Goal: Task Accomplishment & Management: Use online tool/utility

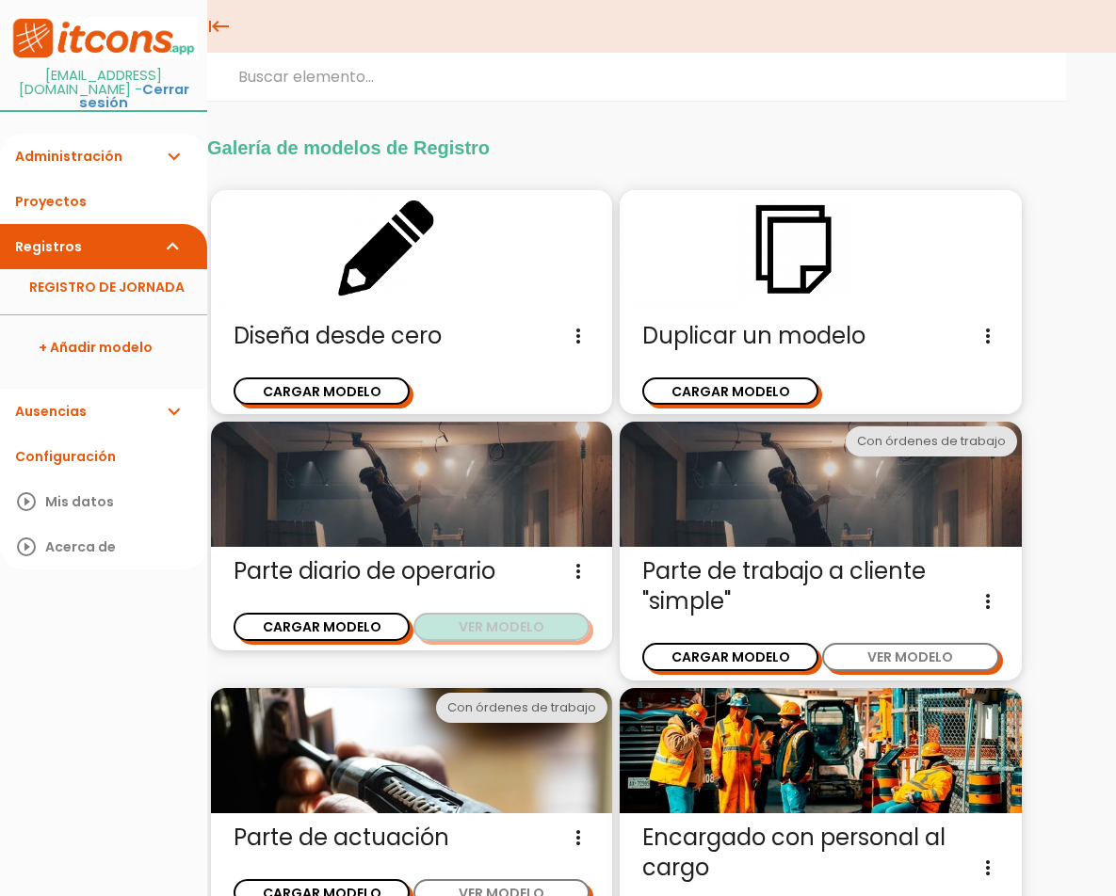
click at [450, 622] on button "VER MODELO" at bounding box center [501, 626] width 176 height 27
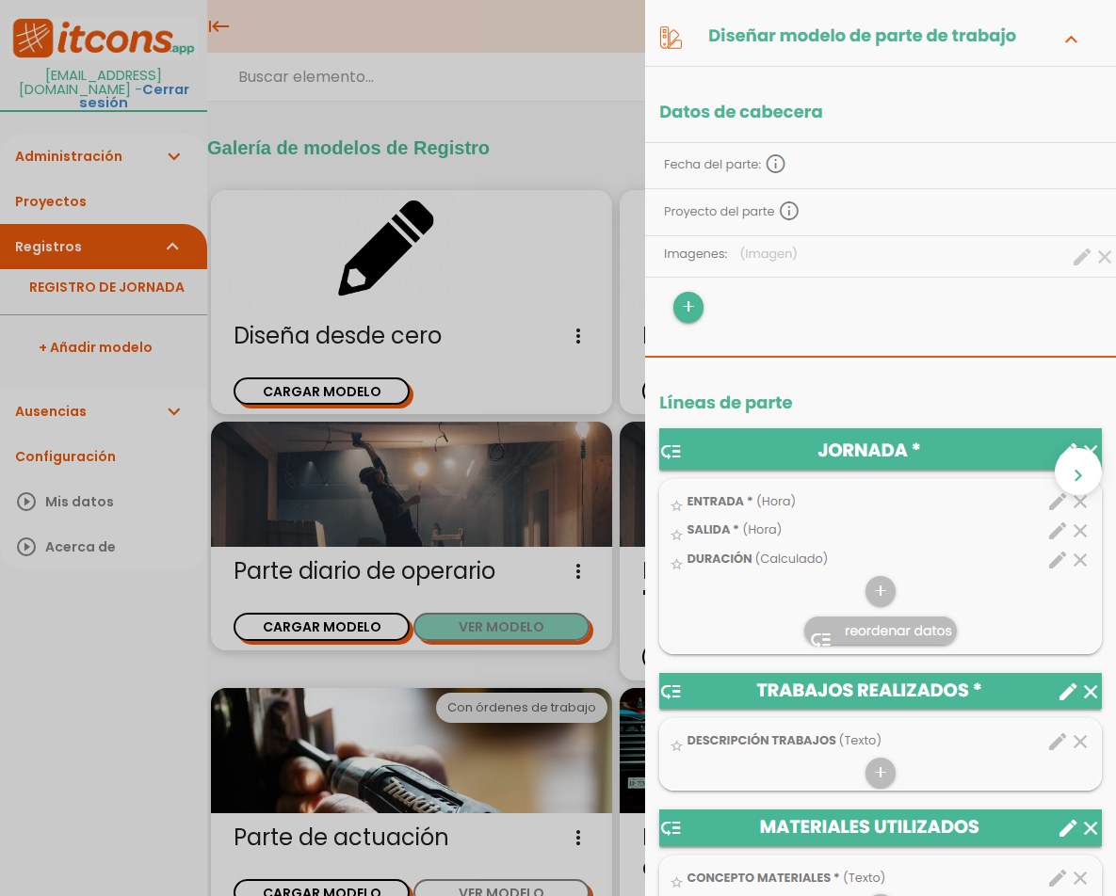
scroll to position [282, 0]
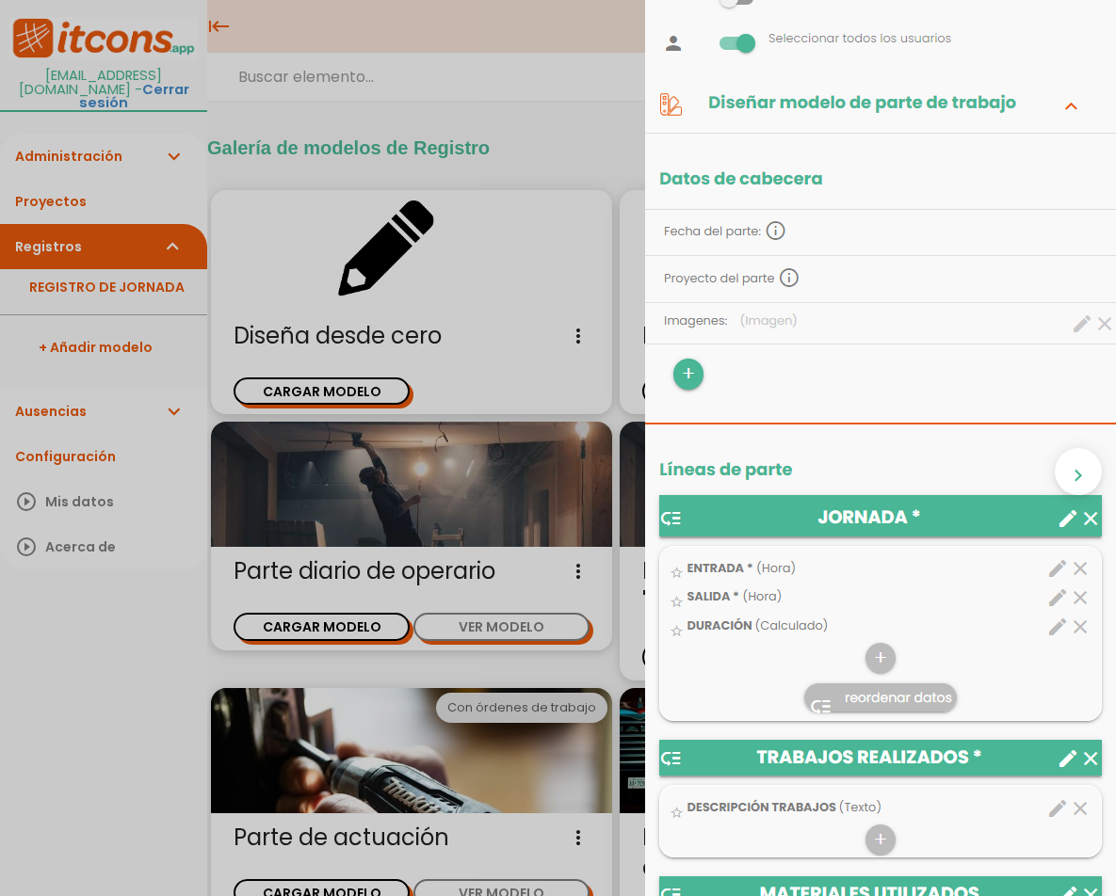
scroll to position [0, 0]
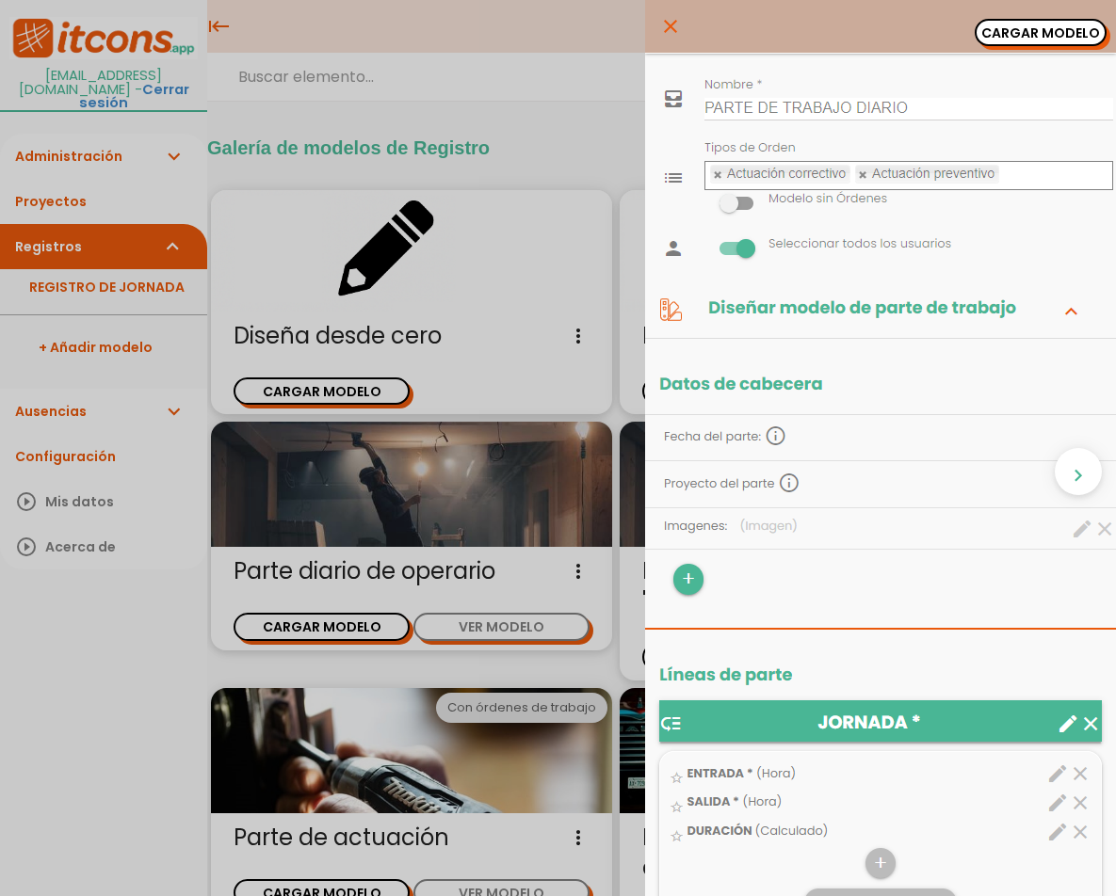
click at [659, 15] on icon "close" at bounding box center [670, 26] width 23 height 53
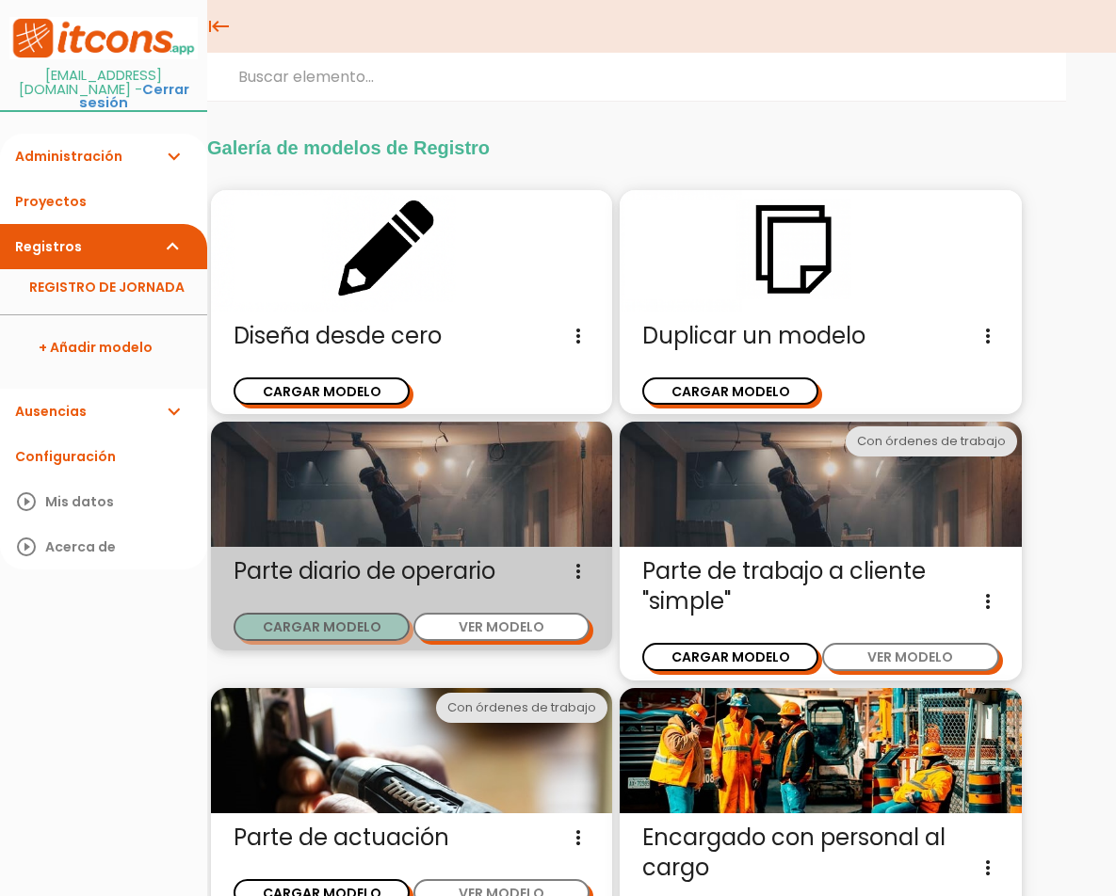
click at [315, 621] on button "CARGAR MODELO" at bounding box center [322, 626] width 176 height 27
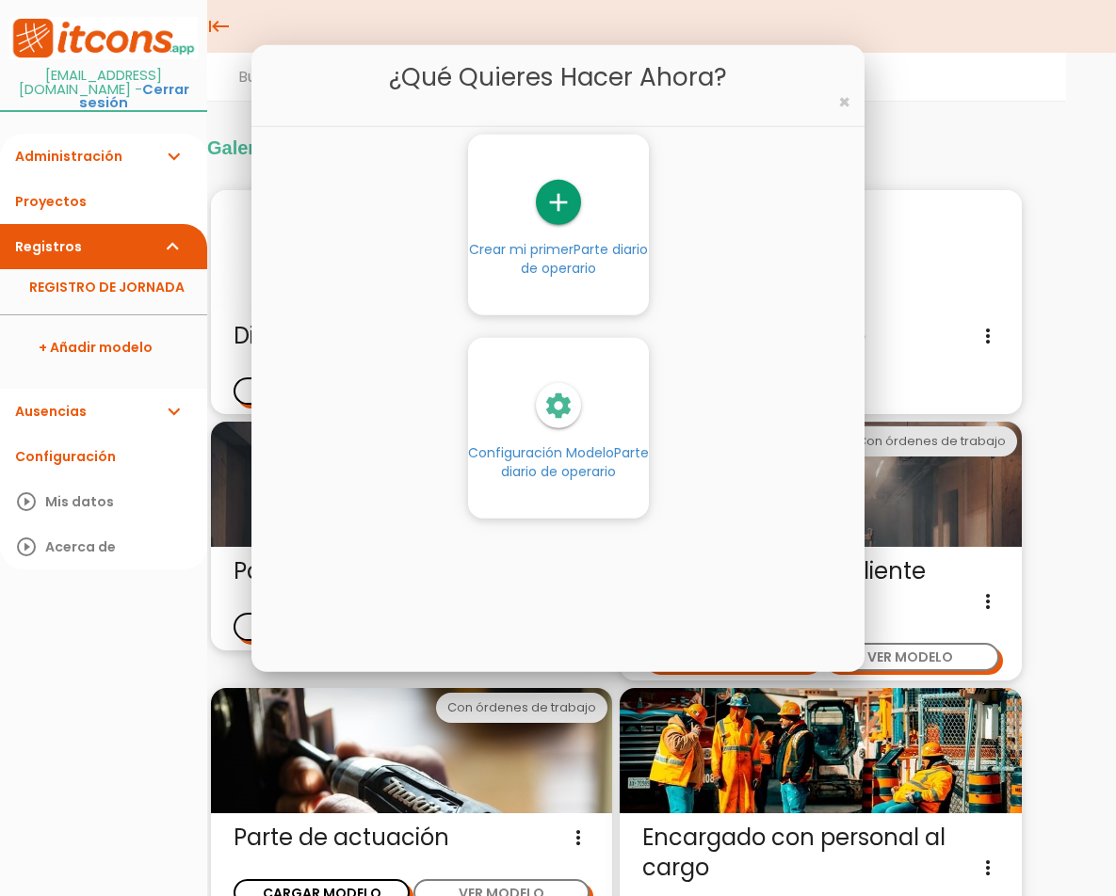
click at [852, 106] on div "¿Qué quieres hacer ahora? ×" at bounding box center [558, 86] width 614 height 82
click at [849, 106] on span "×" at bounding box center [844, 102] width 12 height 27
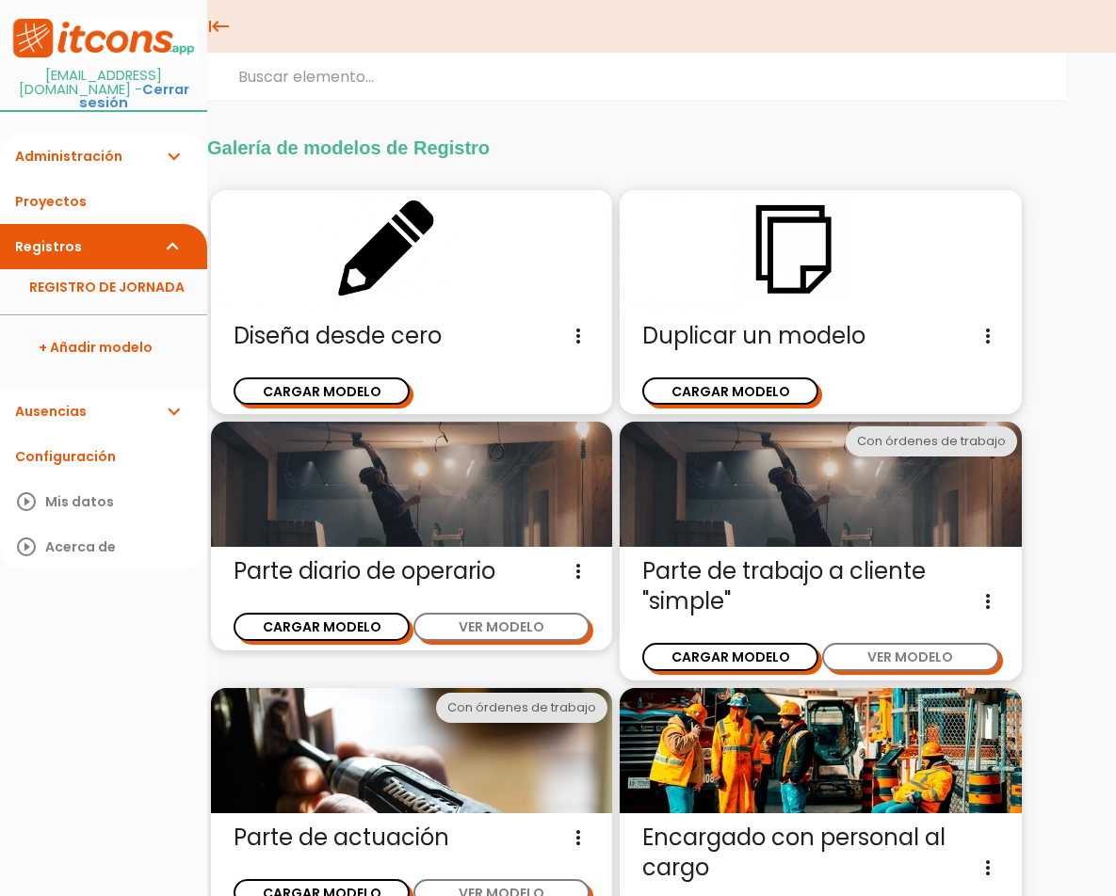
click at [575, 342] on icon "more_vert" at bounding box center [578, 336] width 23 height 30
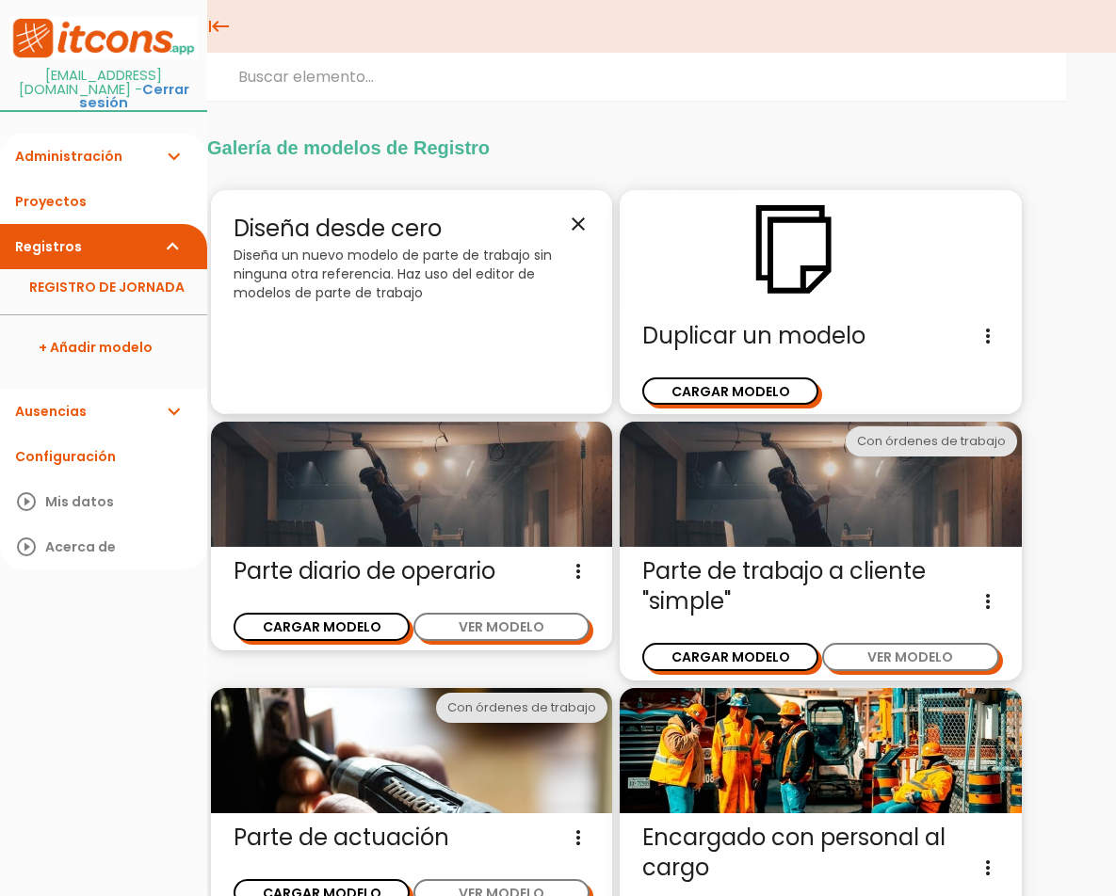
click at [579, 221] on icon "close" at bounding box center [578, 224] width 23 height 23
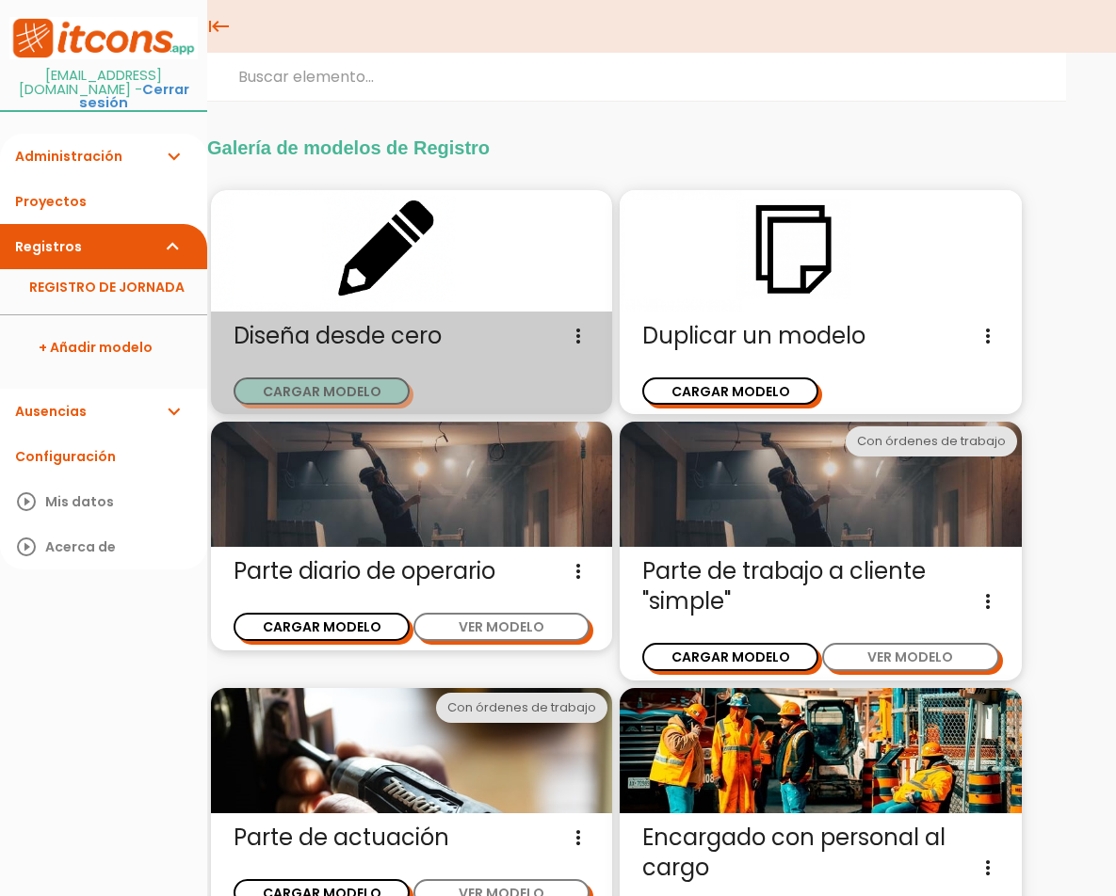
click at [340, 382] on button "CARGAR MODELO" at bounding box center [322, 391] width 176 height 27
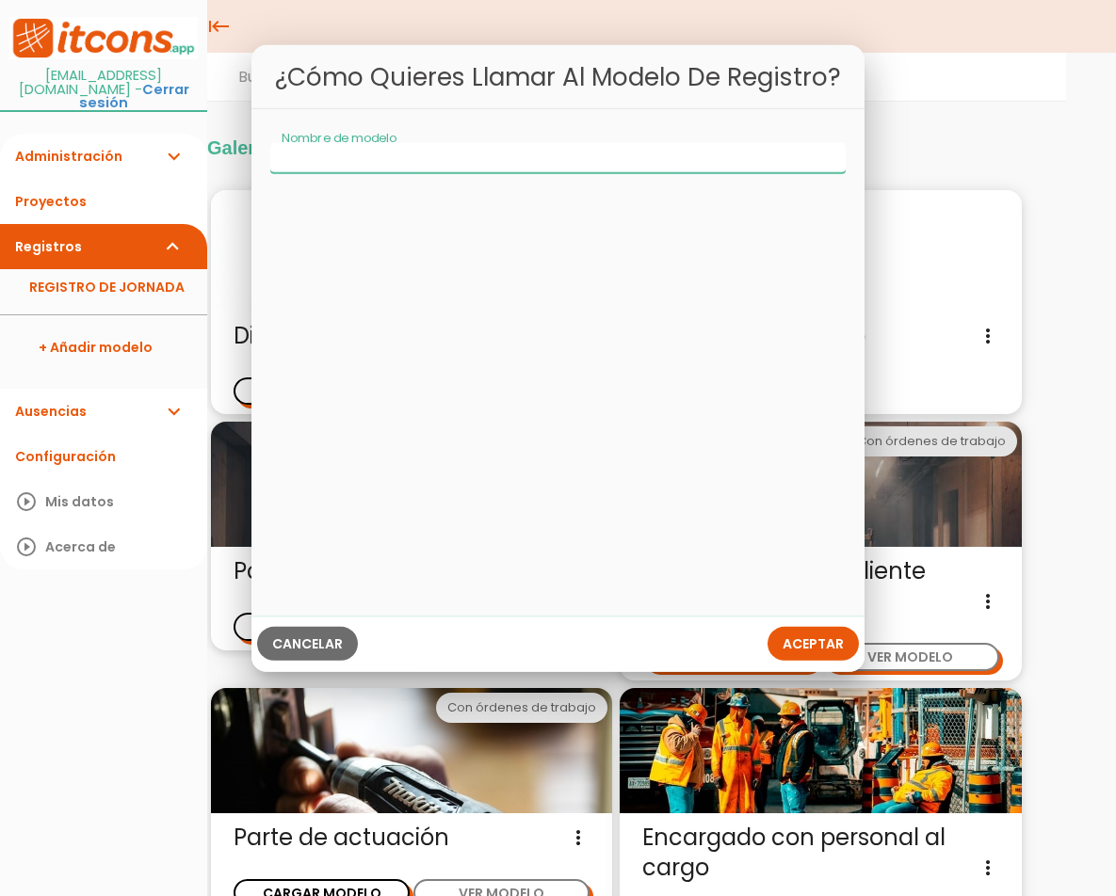
click at [459, 161] on input "Nombre de modelo" at bounding box center [558, 158] width 576 height 30
type input "TRABAJOS VARIOS"
click at [804, 633] on button "Aceptar" at bounding box center [812, 644] width 91 height 34
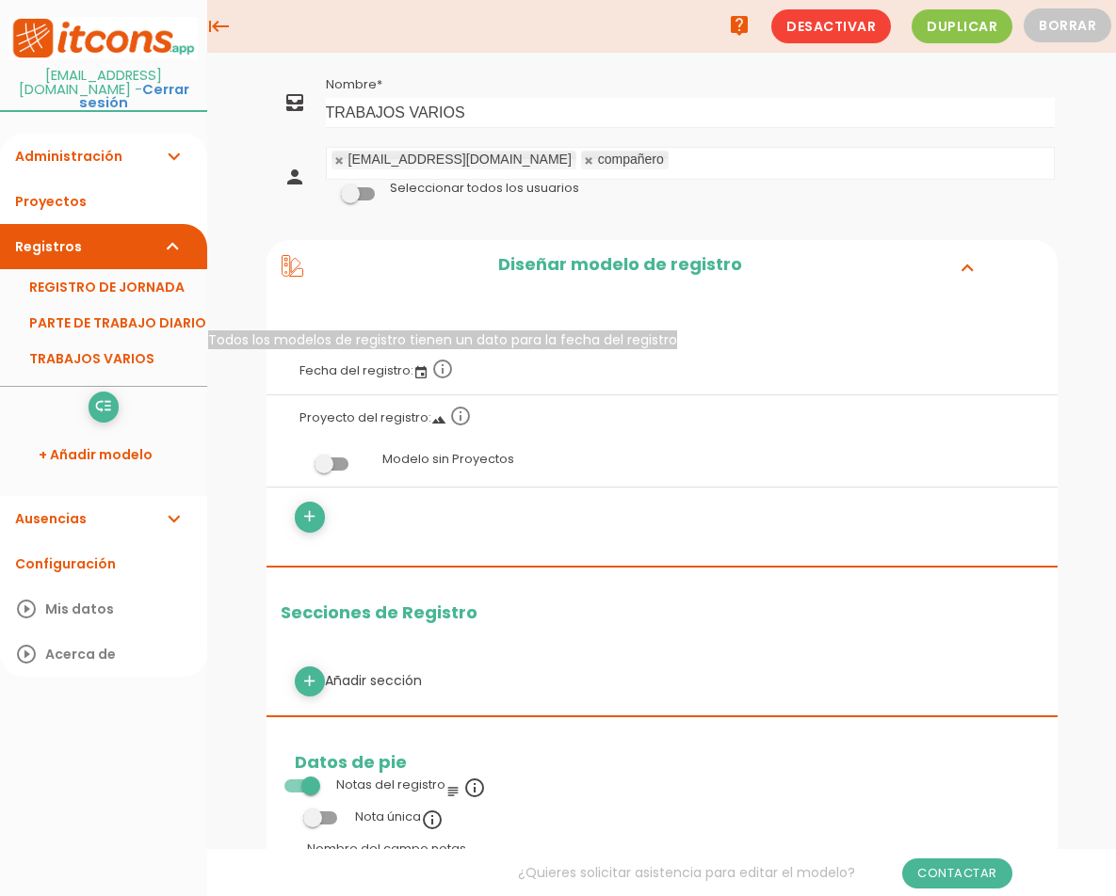
click at [433, 372] on icon "info_outline" at bounding box center [442, 369] width 23 height 23
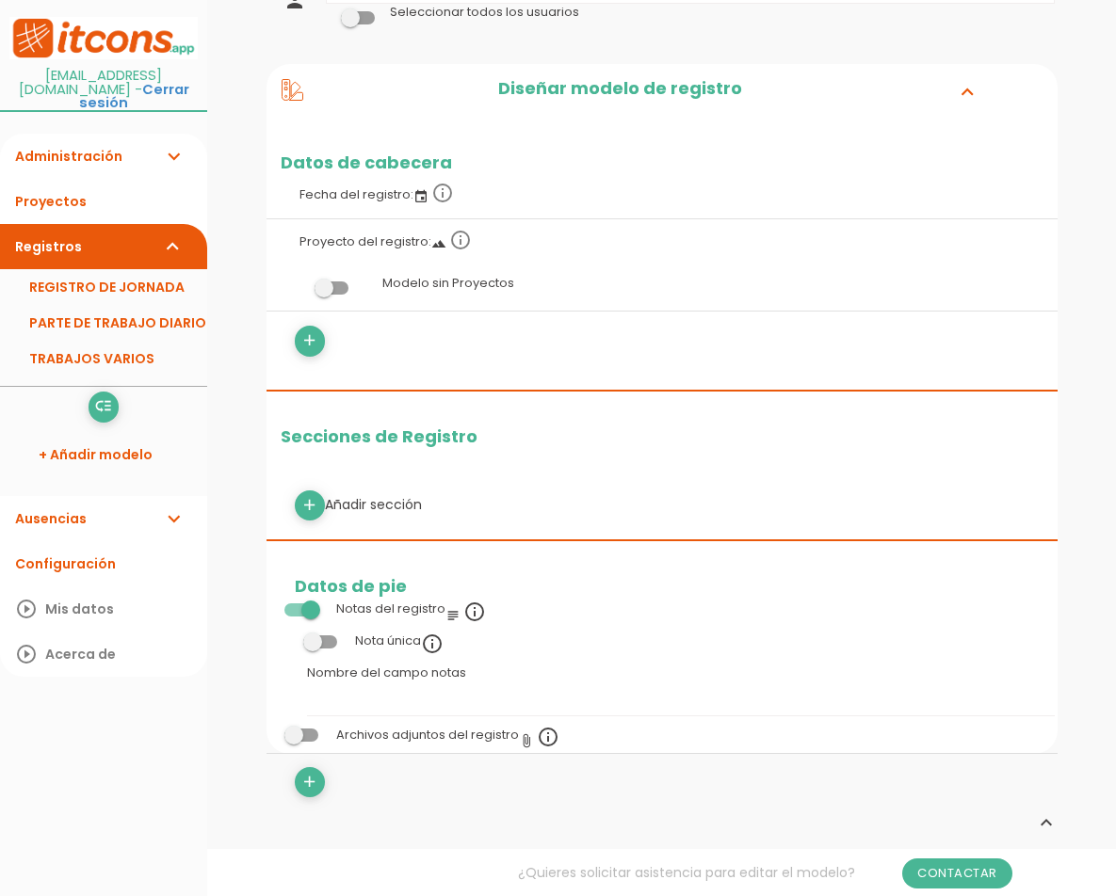
scroll to position [188, 0]
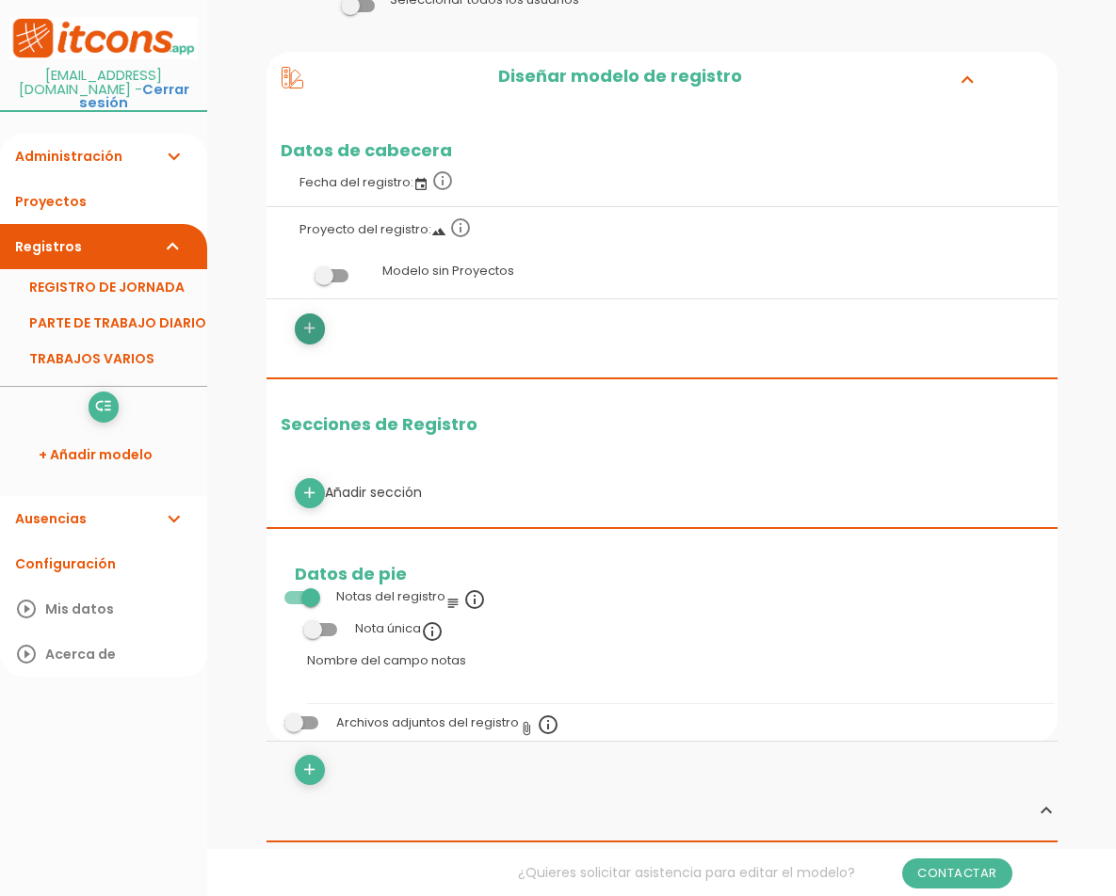
click at [309, 338] on icon "add" at bounding box center [309, 329] width 18 height 30
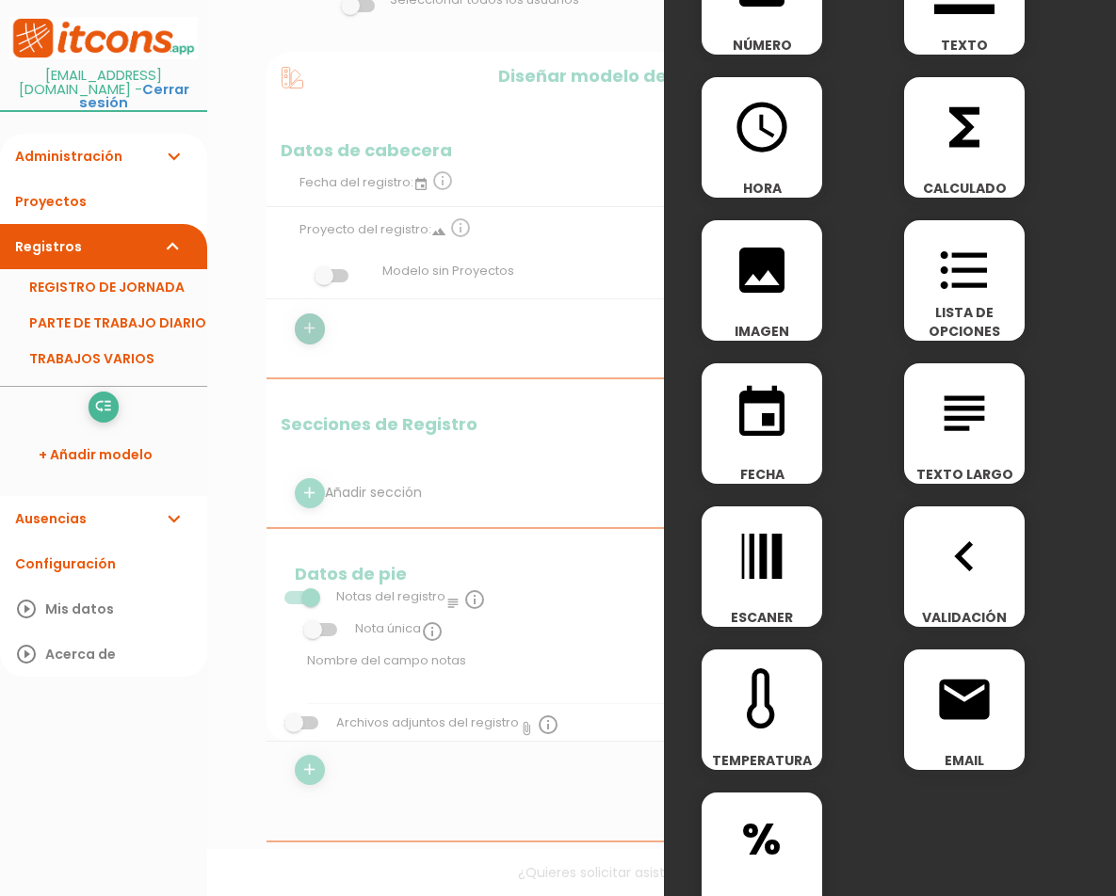
scroll to position [94, 0]
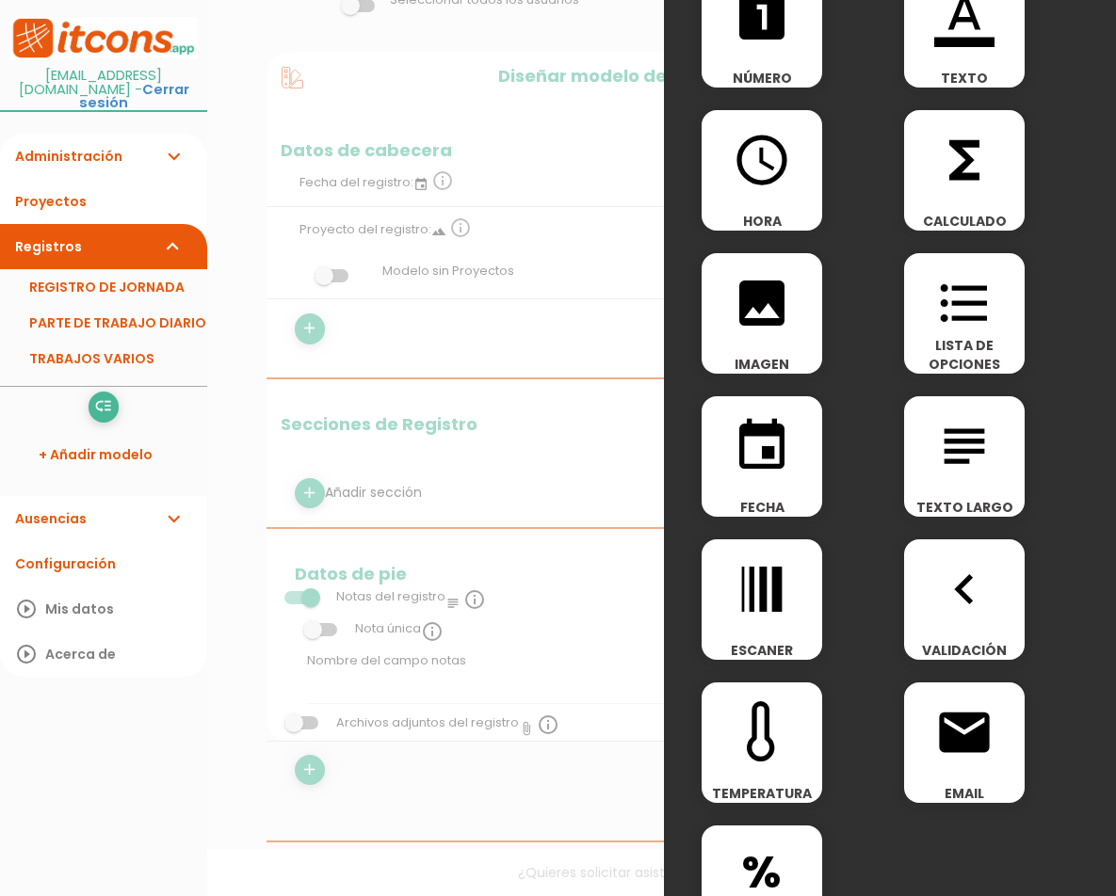
click at [555, 444] on div at bounding box center [558, 336] width 1116 height 1121
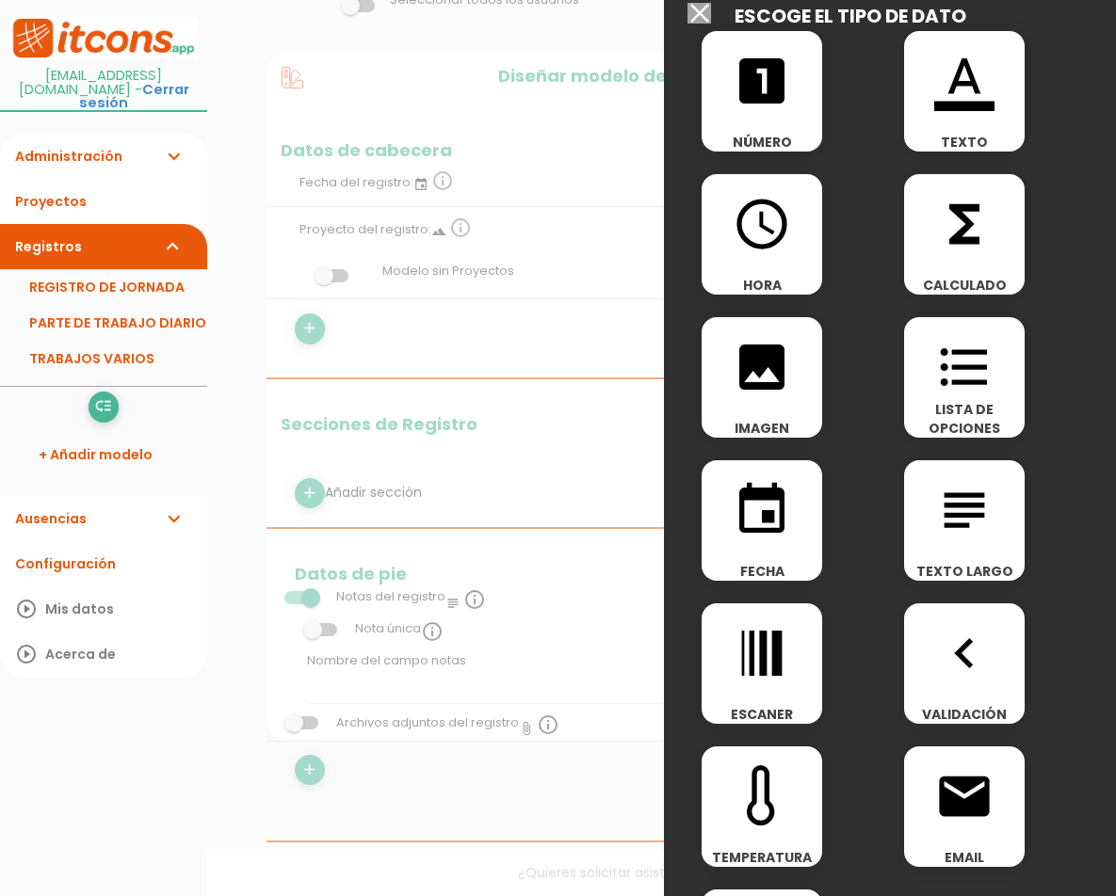
scroll to position [0, 0]
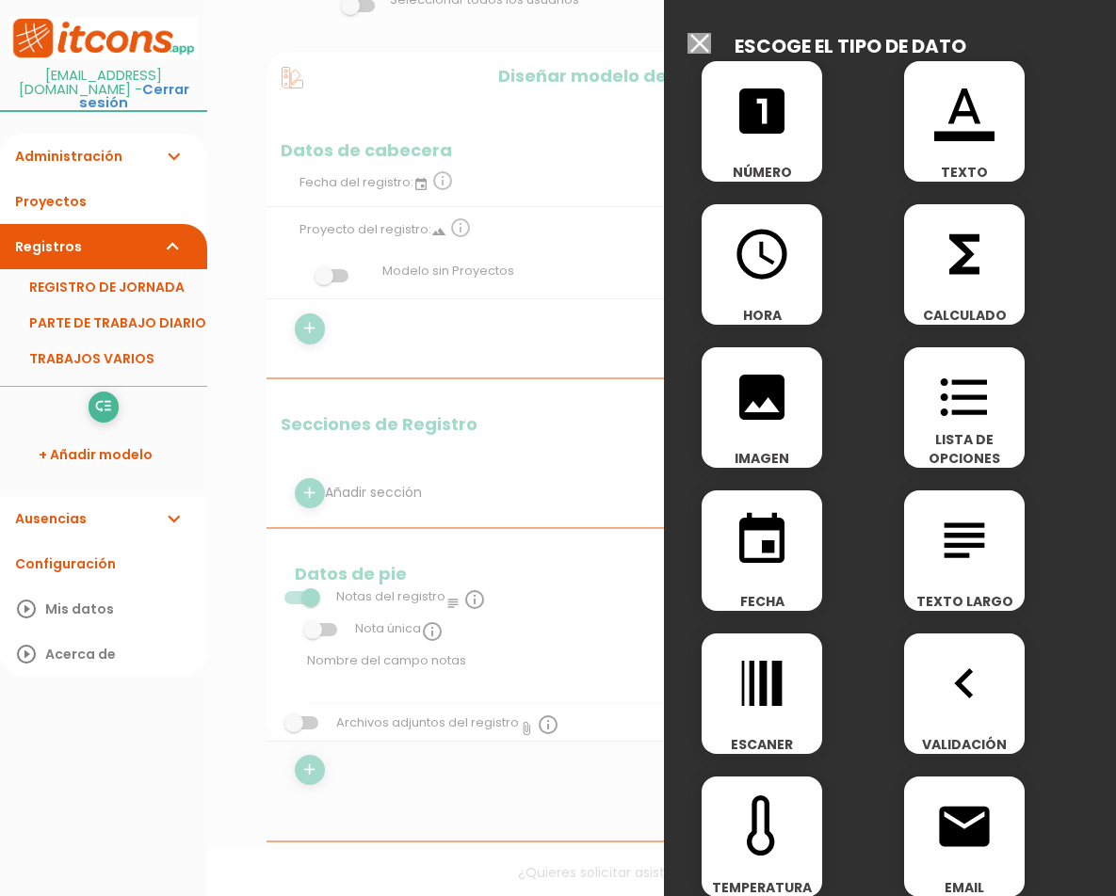
click at [708, 40] on input "Seleccionar todos los usuarios" at bounding box center [699, 43] width 24 height 21
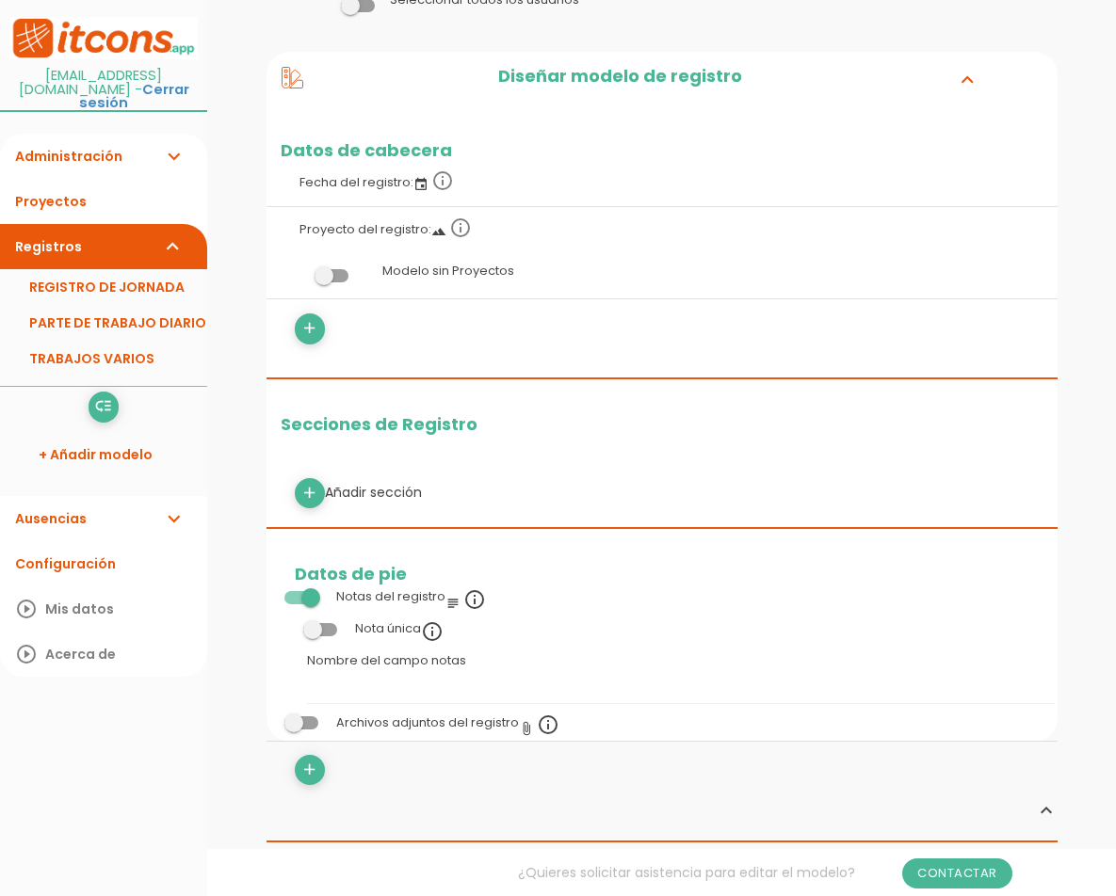
click at [370, 492] on div "add Añadir sección" at bounding box center [662, 493] width 763 height 30
click at [312, 488] on icon "add" at bounding box center [309, 493] width 18 height 30
select select
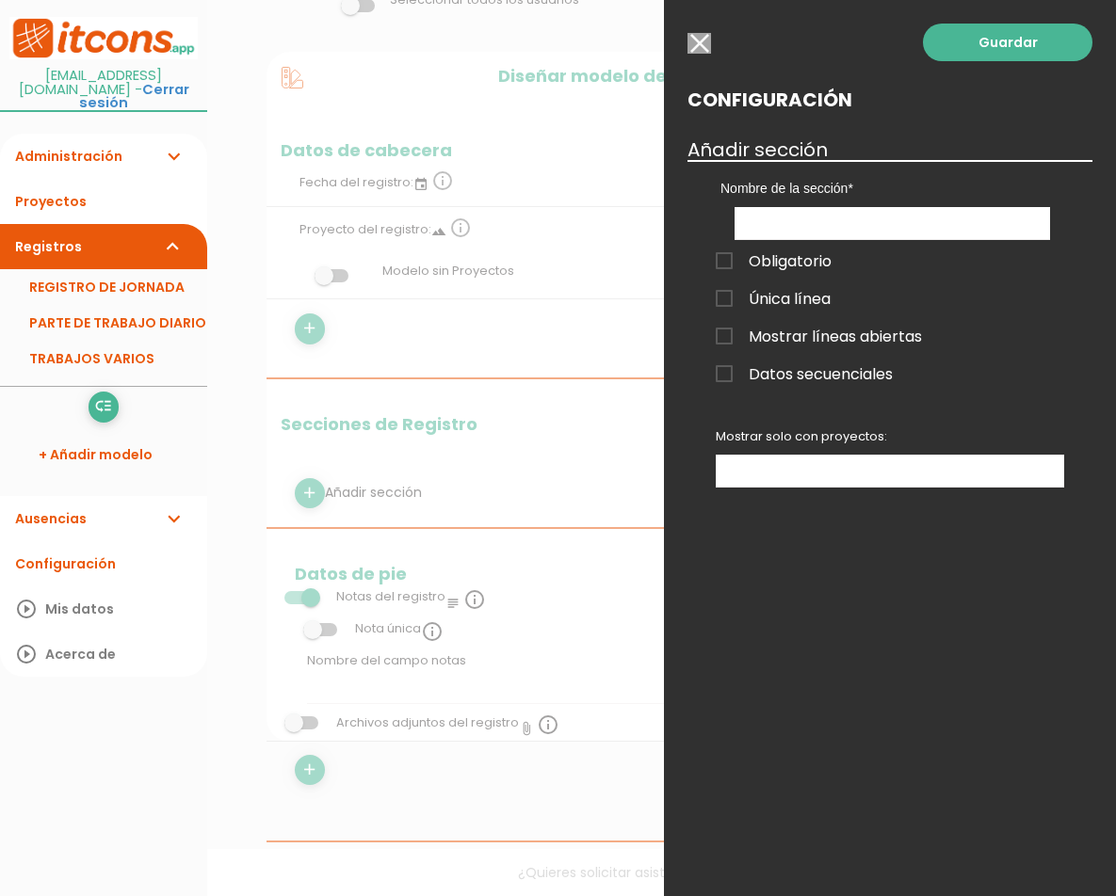
click at [708, 42] on input "button" at bounding box center [699, 43] width 24 height 21
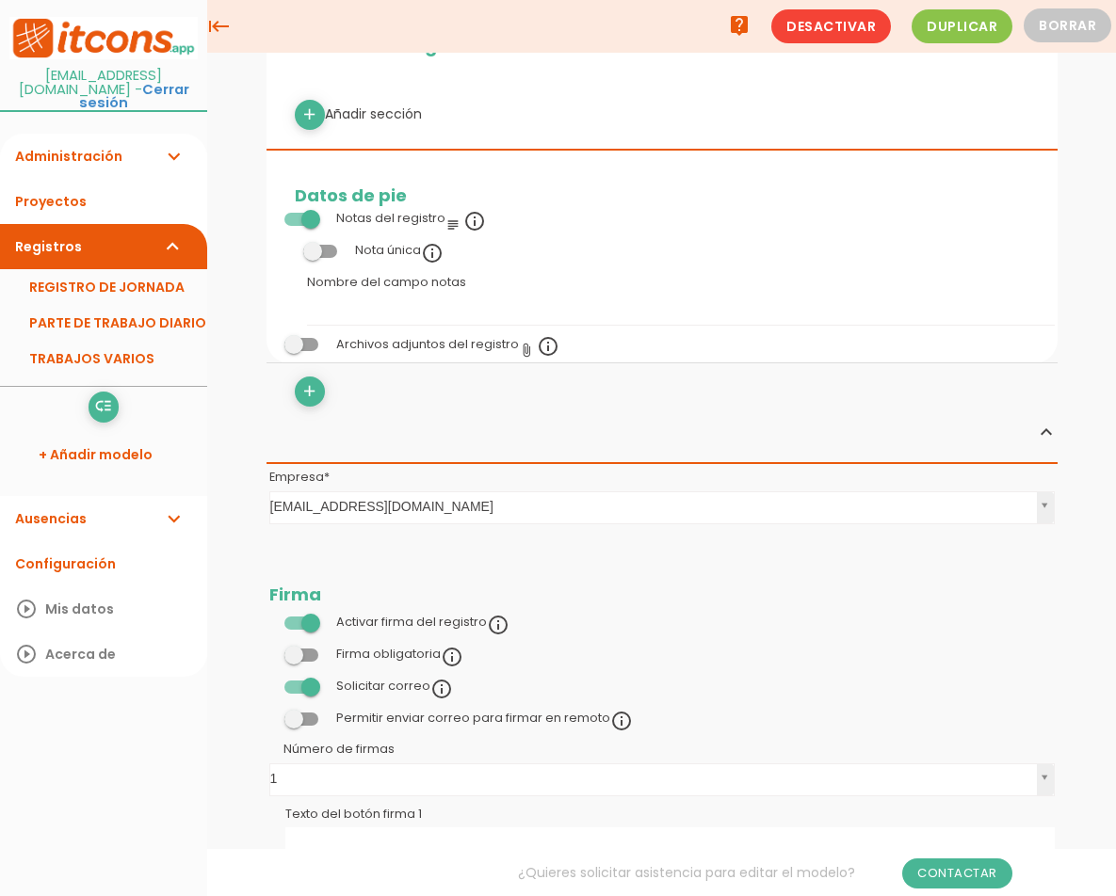
scroll to position [471, 0]
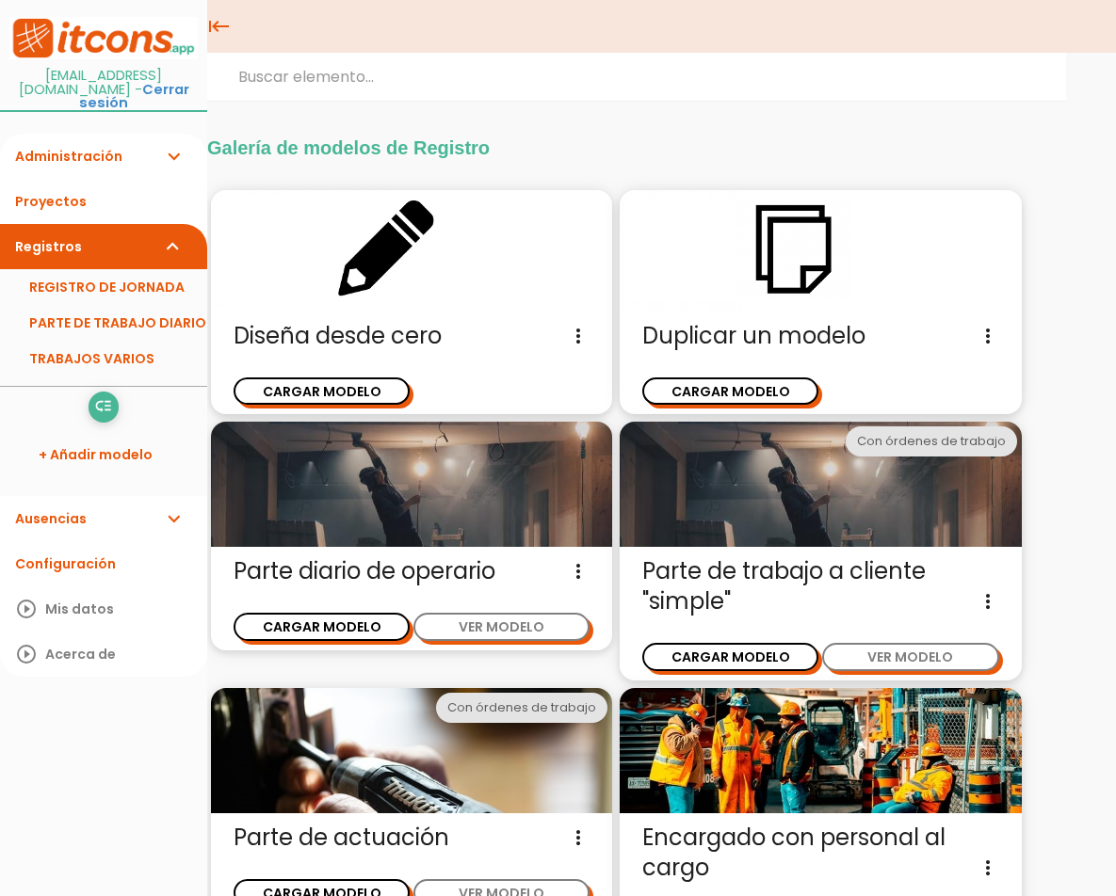
scroll to position [139, 0]
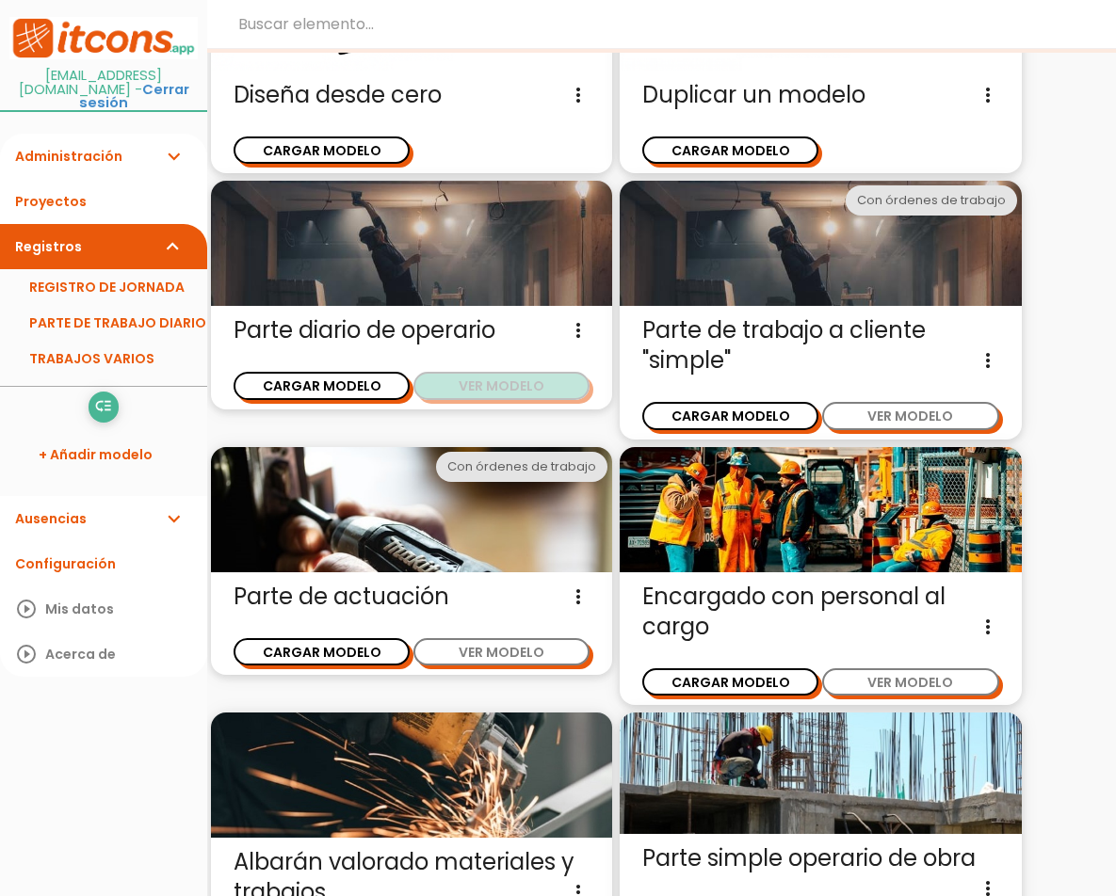
click at [538, 375] on button "VER MODELO" at bounding box center [501, 385] width 176 height 27
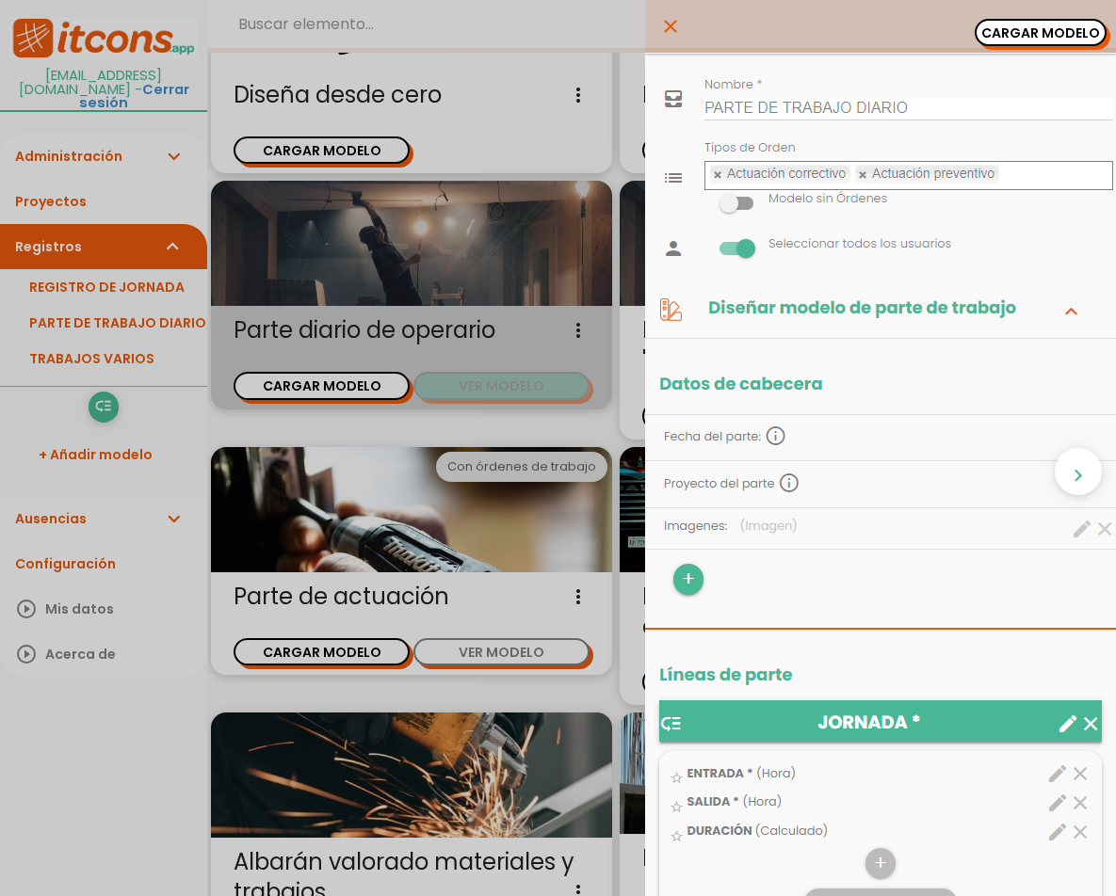
scroll to position [0, 0]
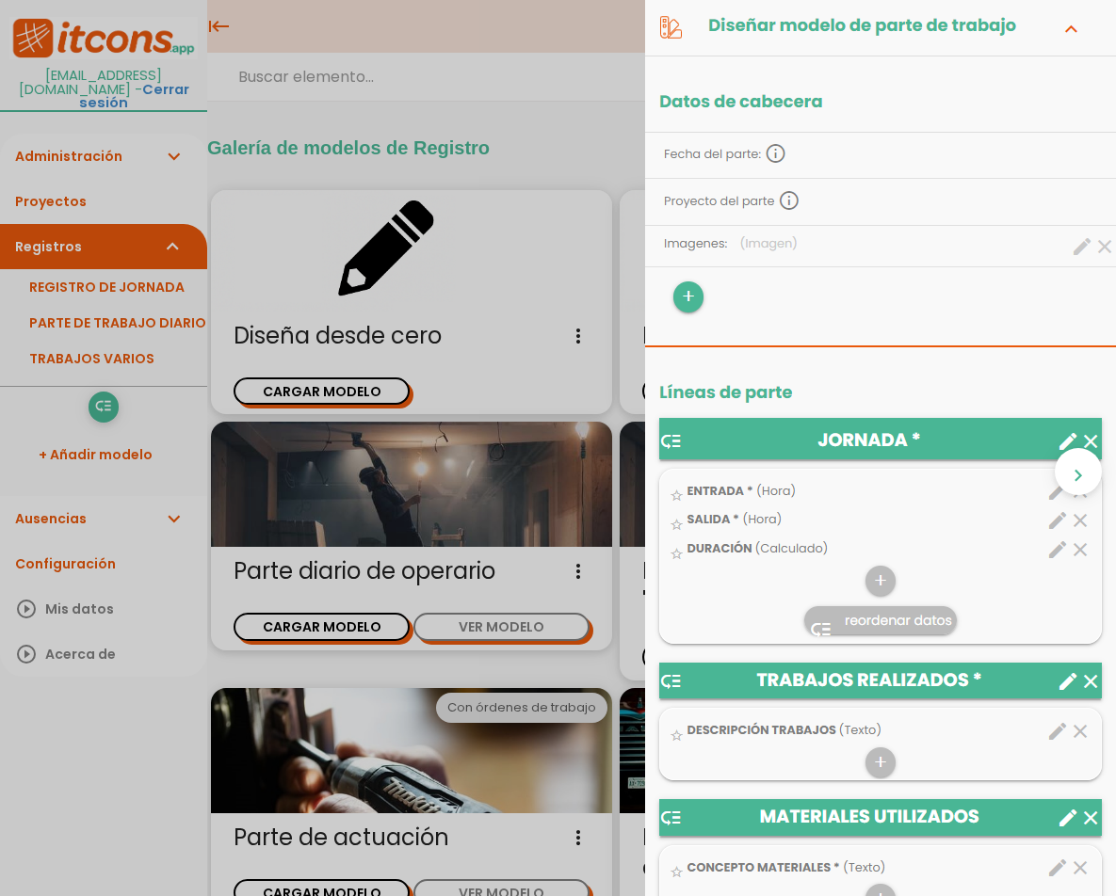
scroll to position [377, 0]
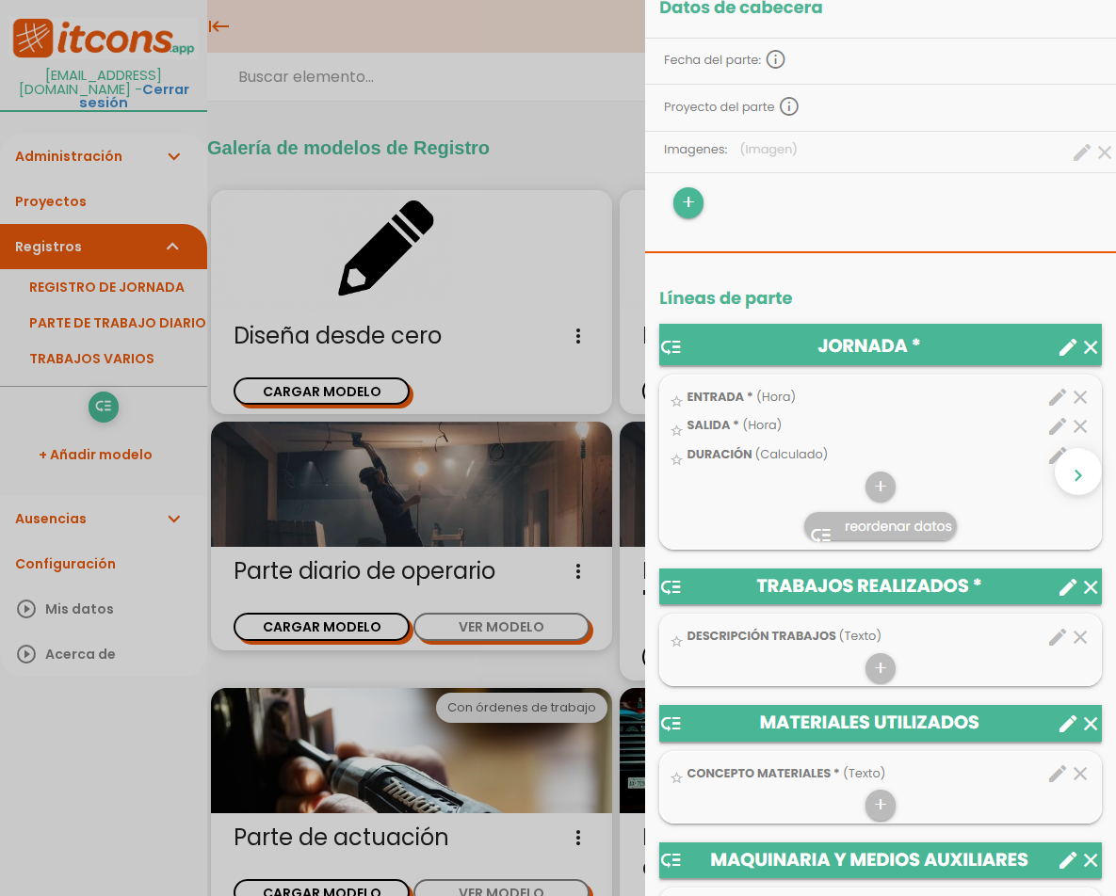
click at [873, 662] on img at bounding box center [880, 833] width 471 height 2315
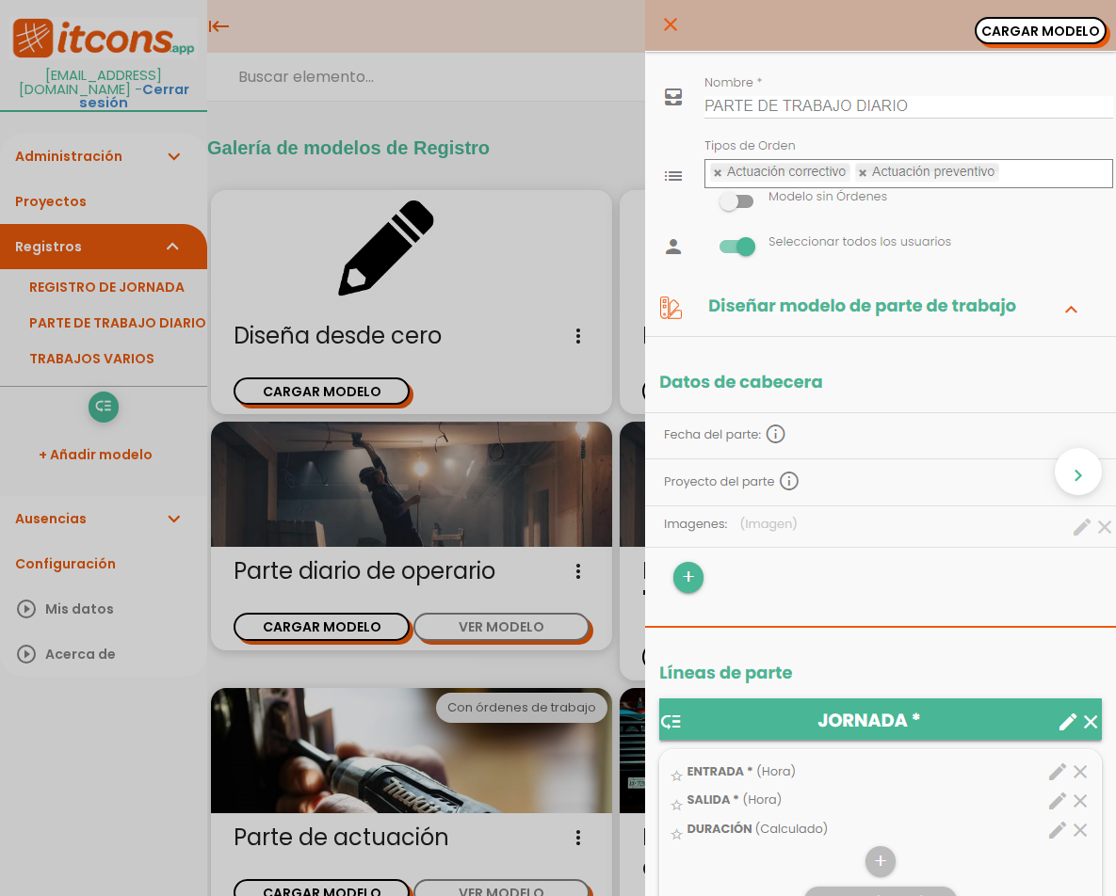
scroll to position [0, 0]
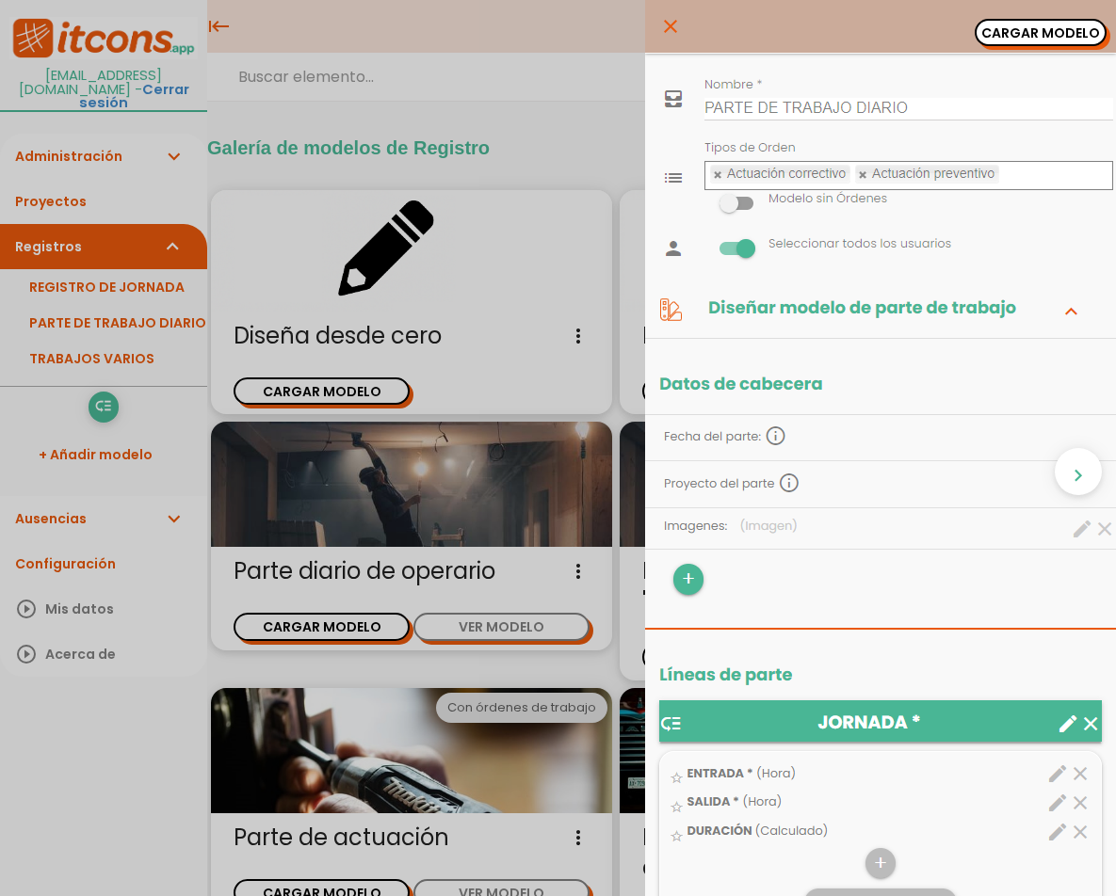
click at [662, 23] on icon "close" at bounding box center [670, 26] width 23 height 53
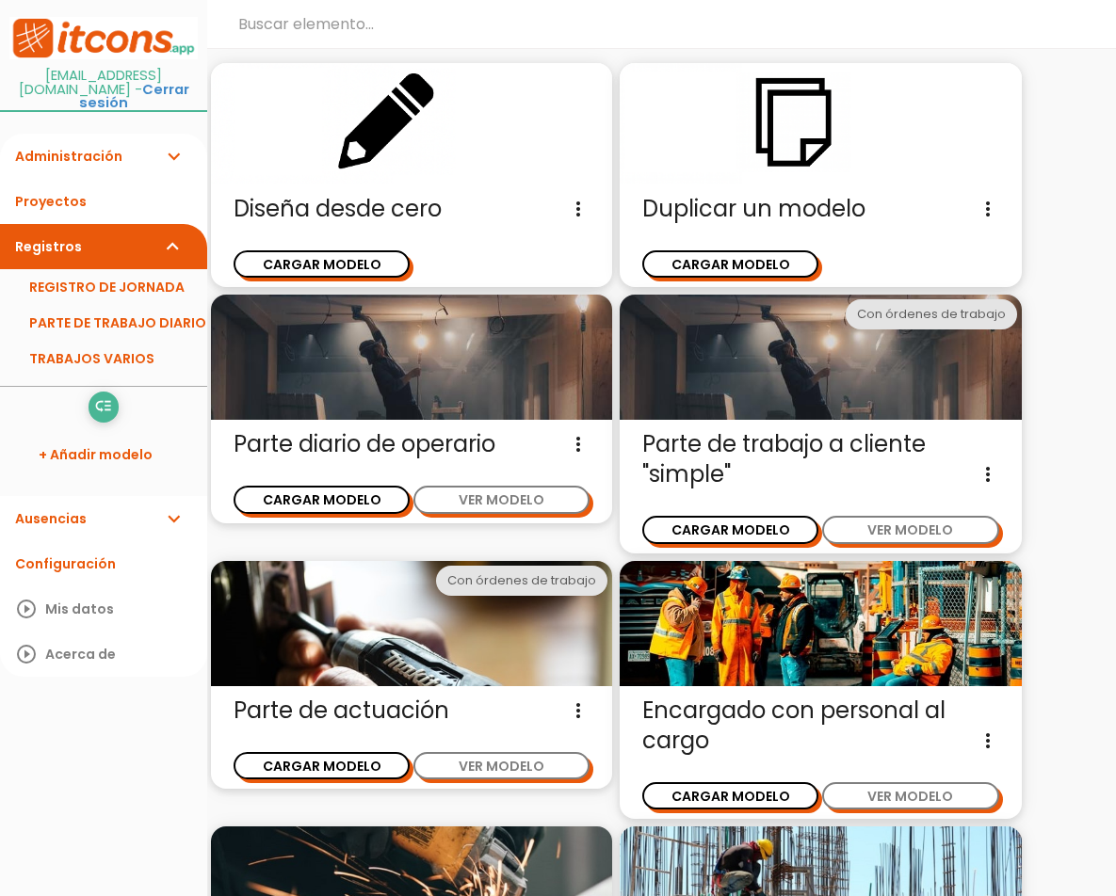
scroll to position [139, 0]
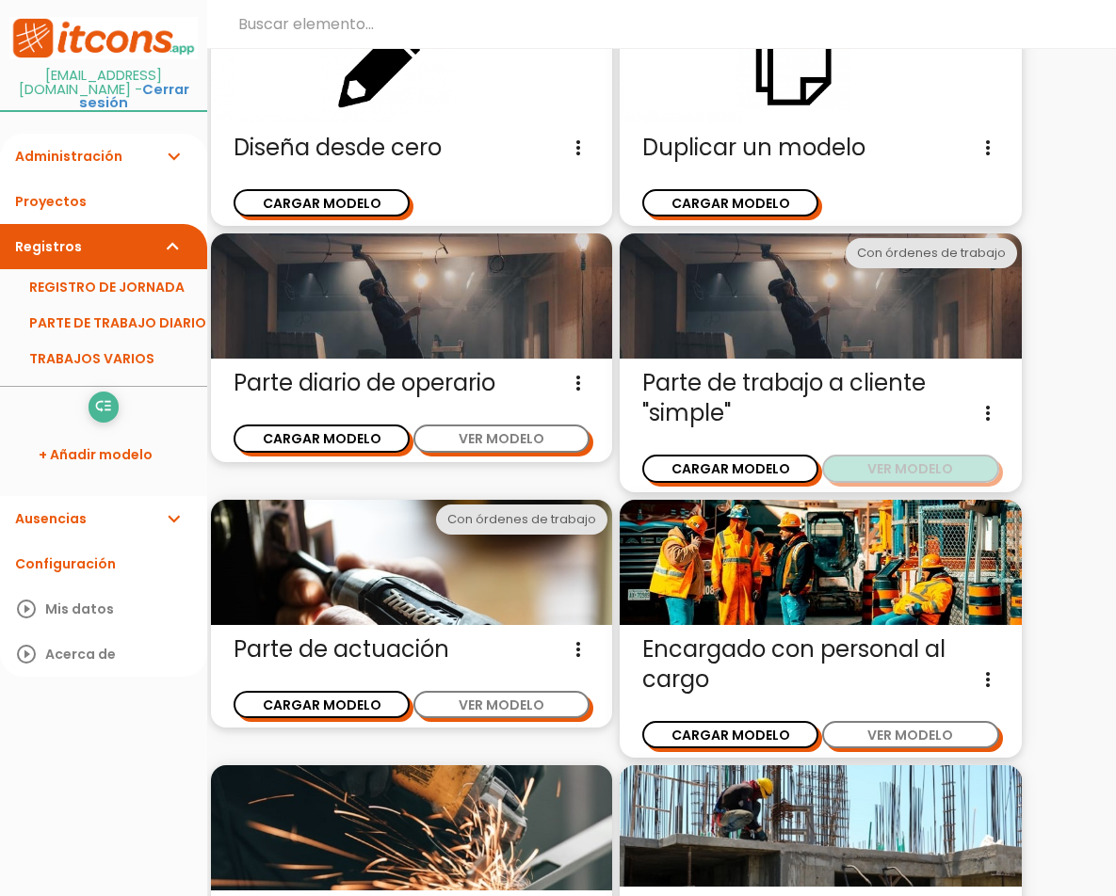
click at [872, 476] on button "VER MODELO" at bounding box center [910, 468] width 176 height 27
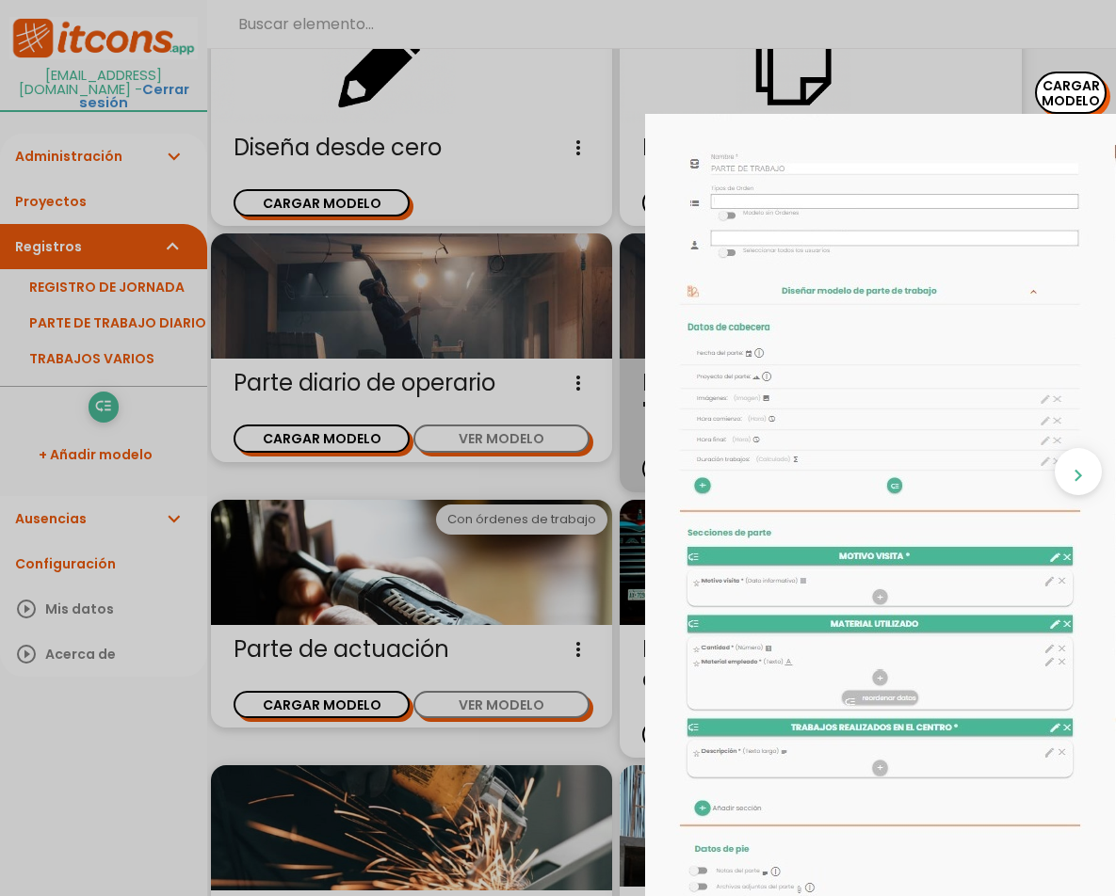
scroll to position [0, 0]
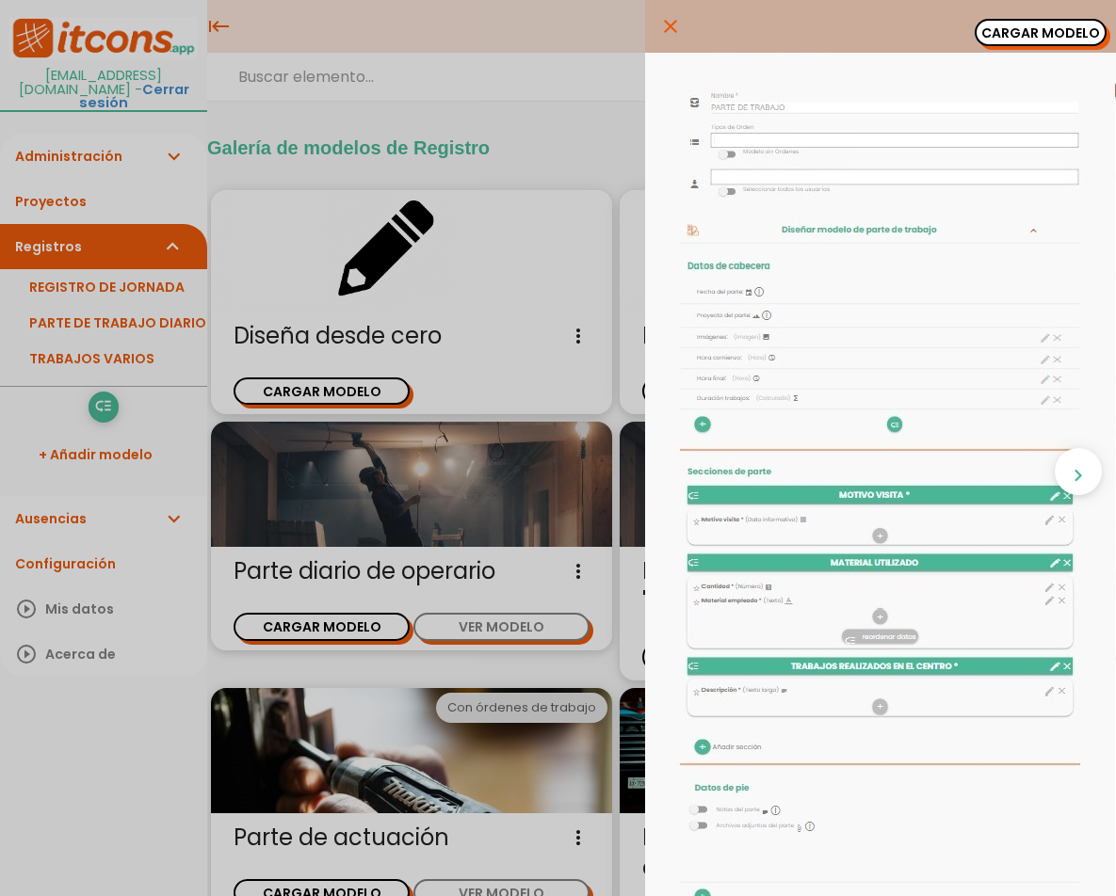
click at [645, 22] on nav "close CARGAR MODELO" at bounding box center [880, 26] width 471 height 53
click at [659, 23] on icon "close" at bounding box center [670, 26] width 23 height 53
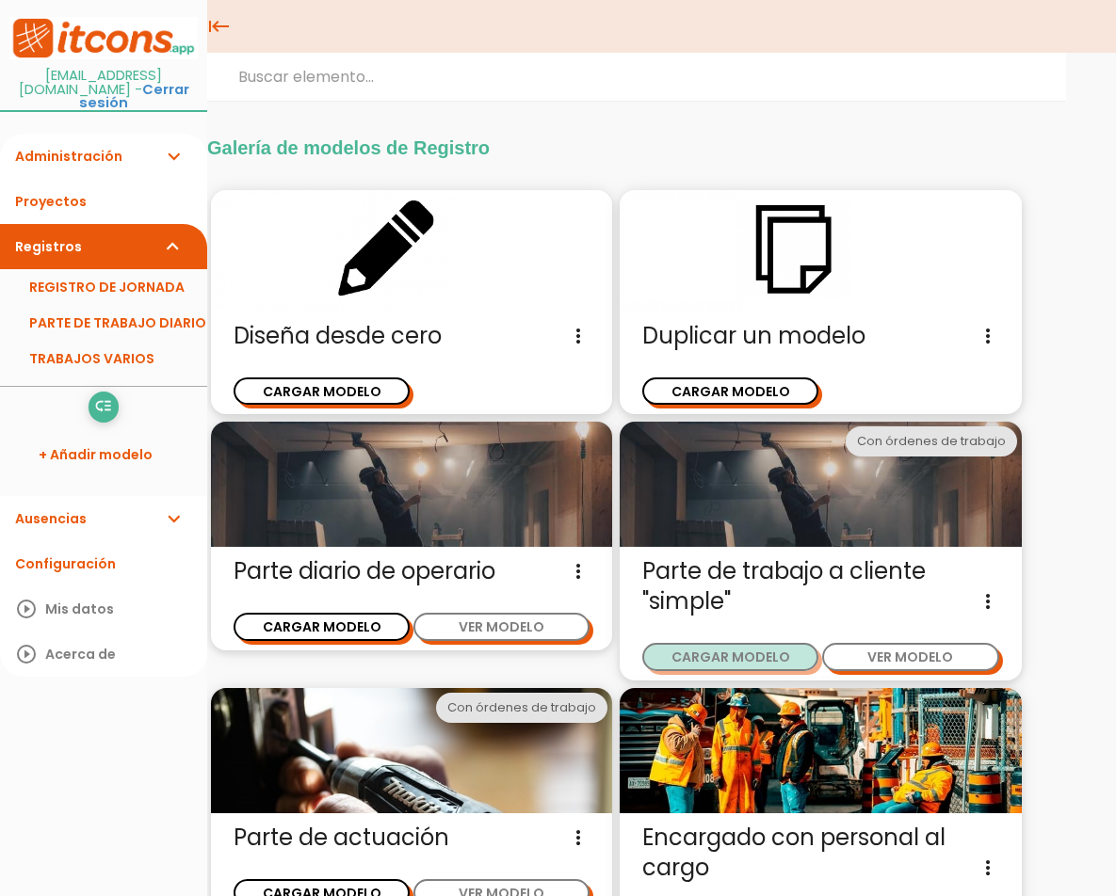
click at [766, 650] on button "CARGAR MODELO" at bounding box center [730, 656] width 176 height 27
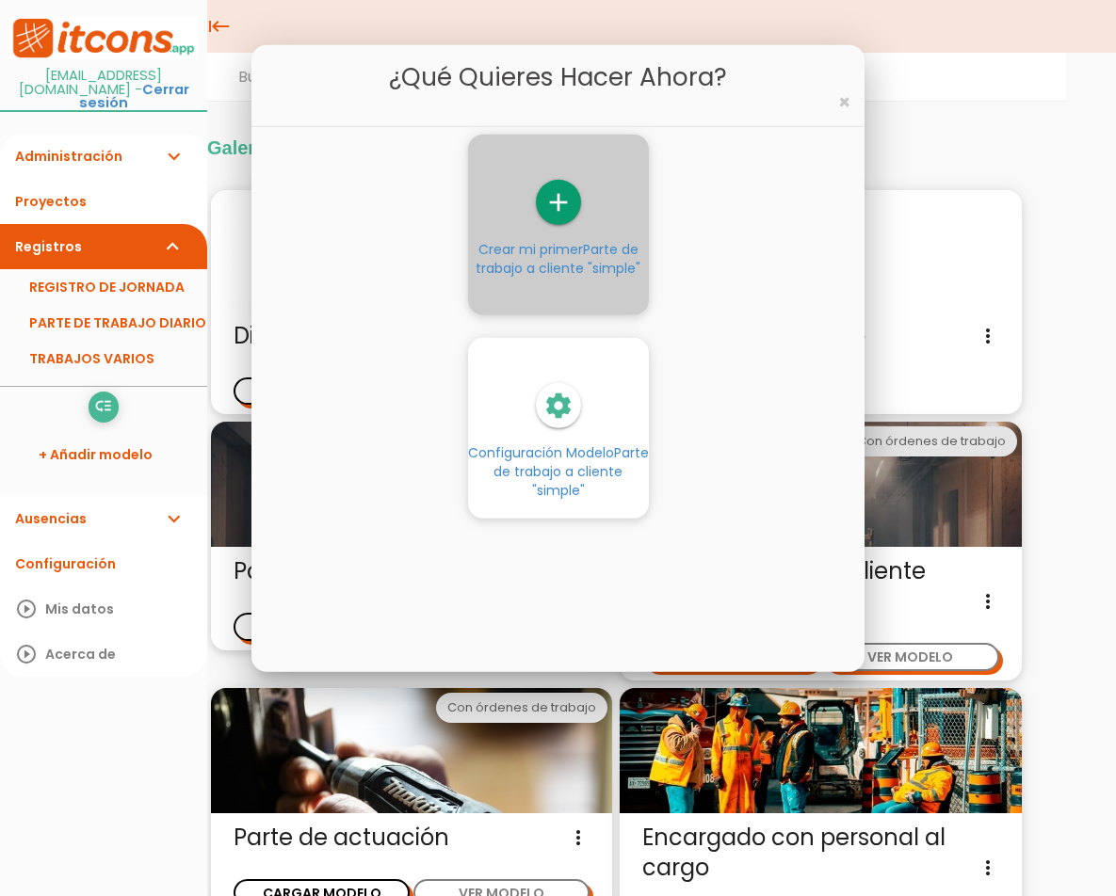
click at [573, 210] on icon "add" at bounding box center [558, 202] width 45 height 45
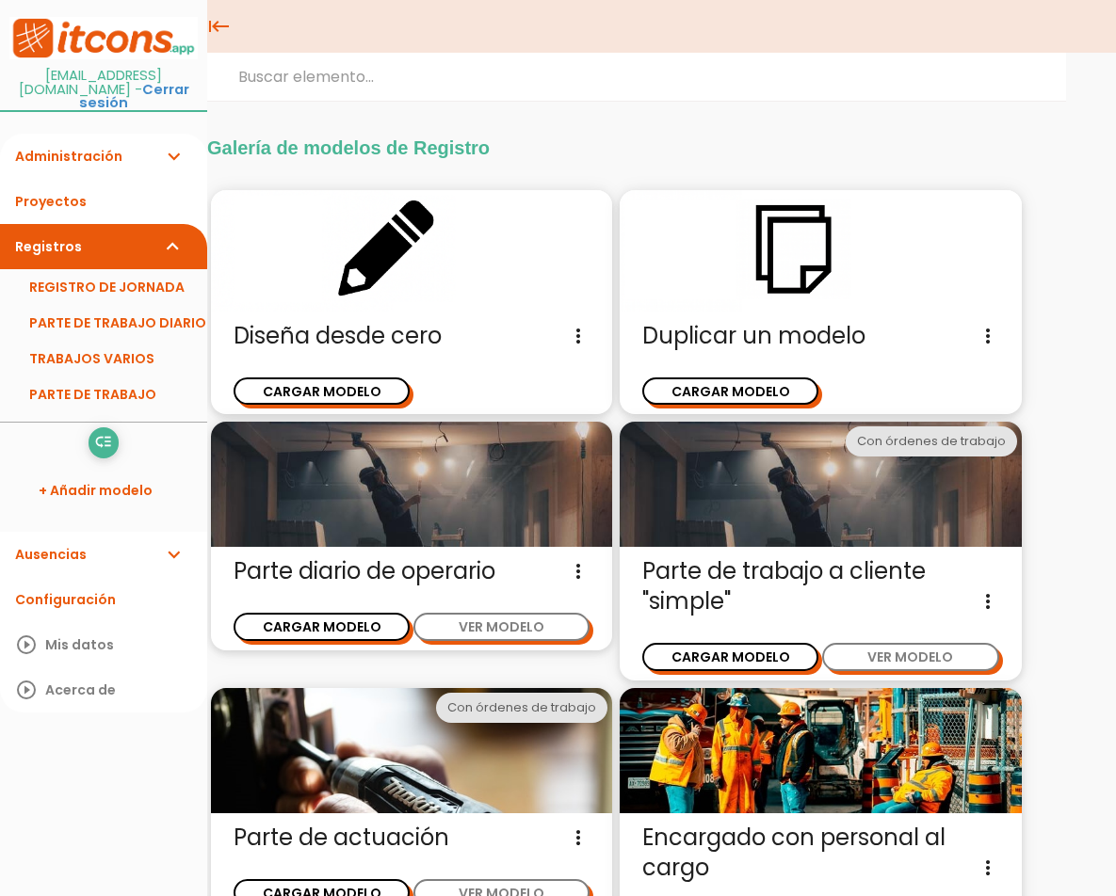
click at [61, 143] on link "Administración expand_more" at bounding box center [103, 156] width 207 height 45
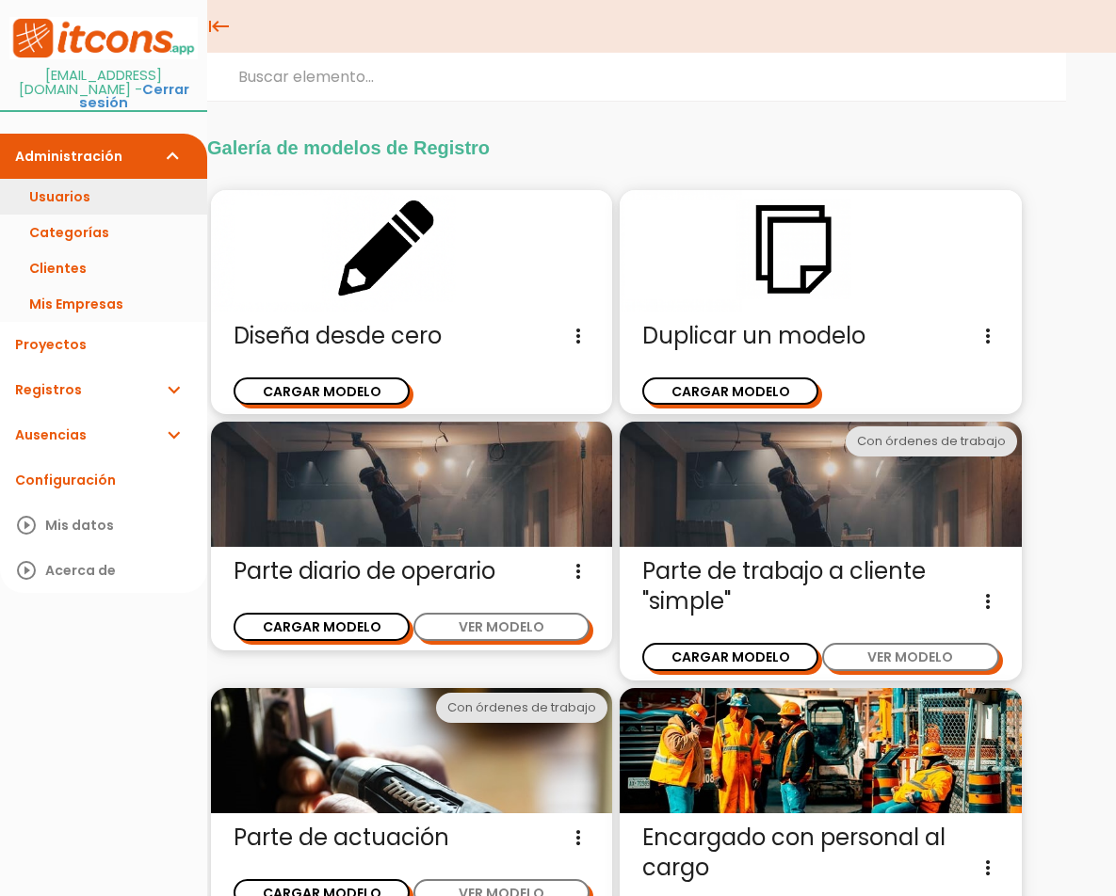
click at [79, 179] on link "Usuarios" at bounding box center [103, 197] width 207 height 36
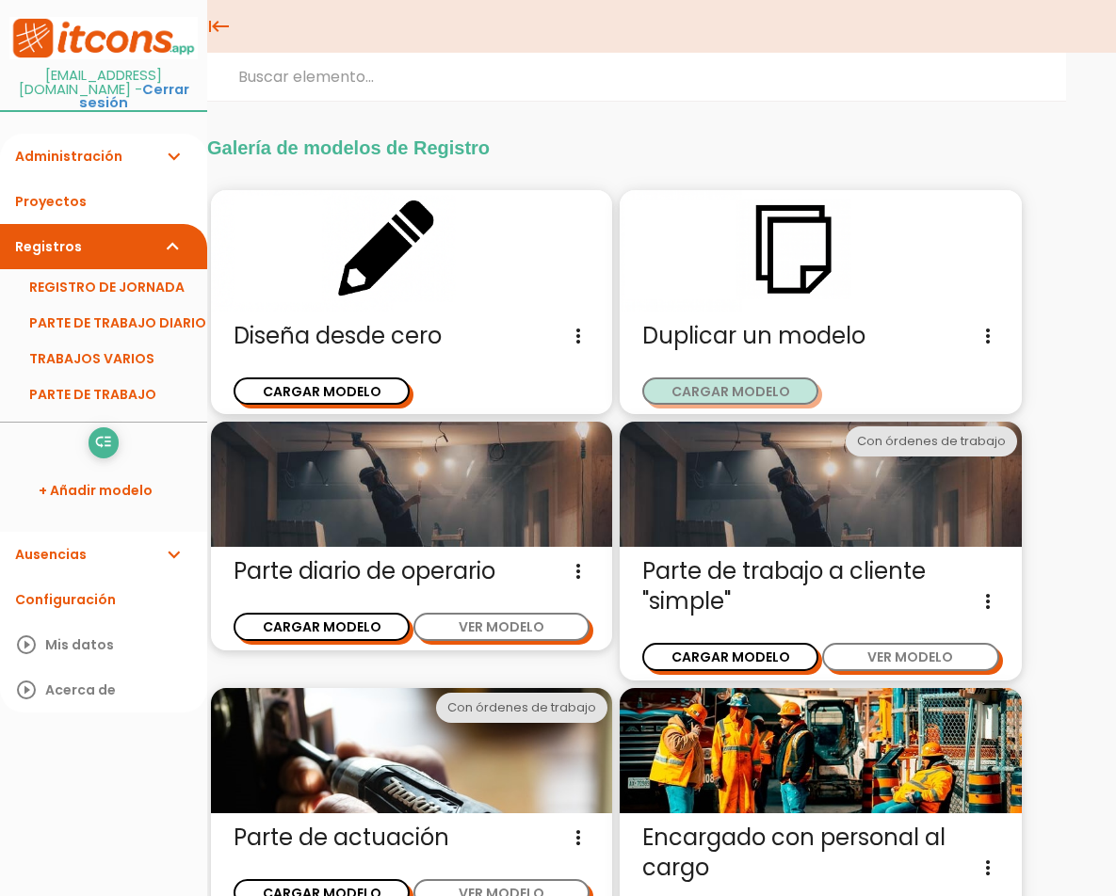
click at [763, 392] on button "CARGAR MODELO" at bounding box center [730, 391] width 176 height 27
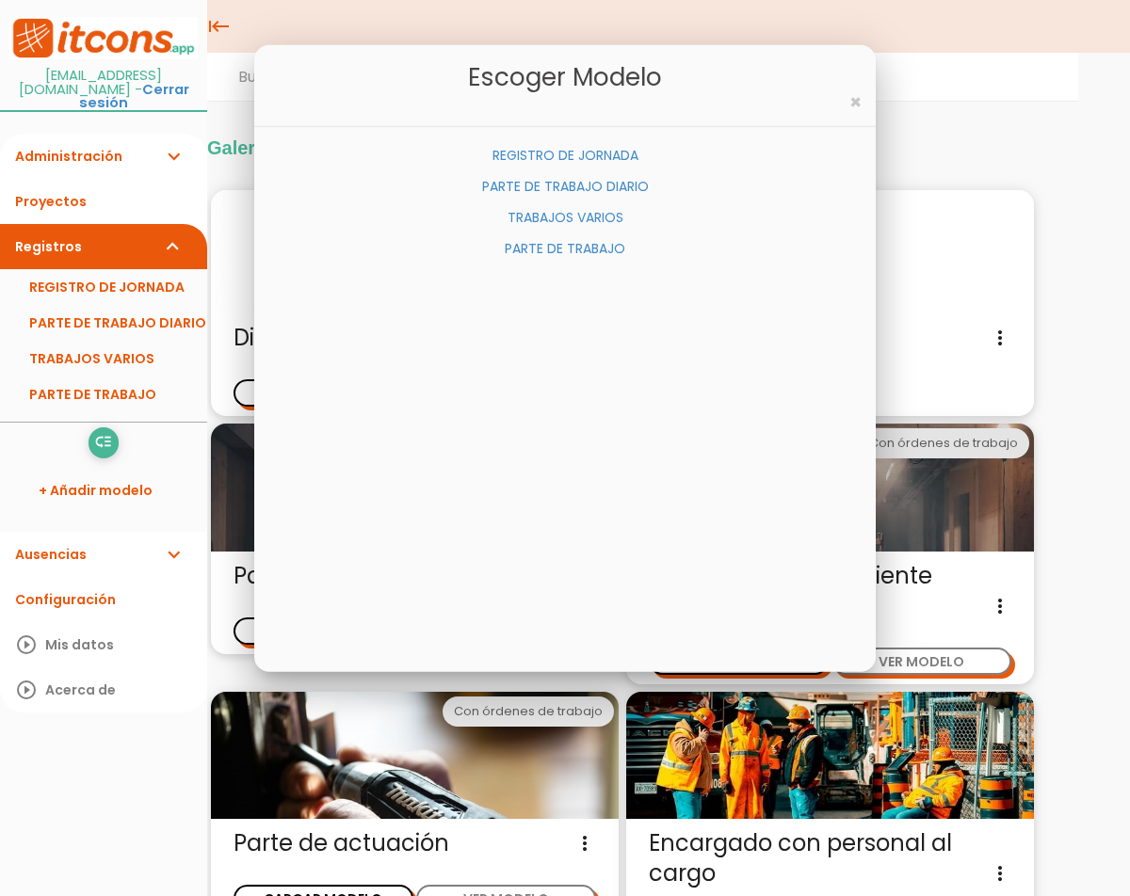
click at [568, 186] on link "PARTE DE TRABAJO DIARIO" at bounding box center [565, 186] width 167 height 19
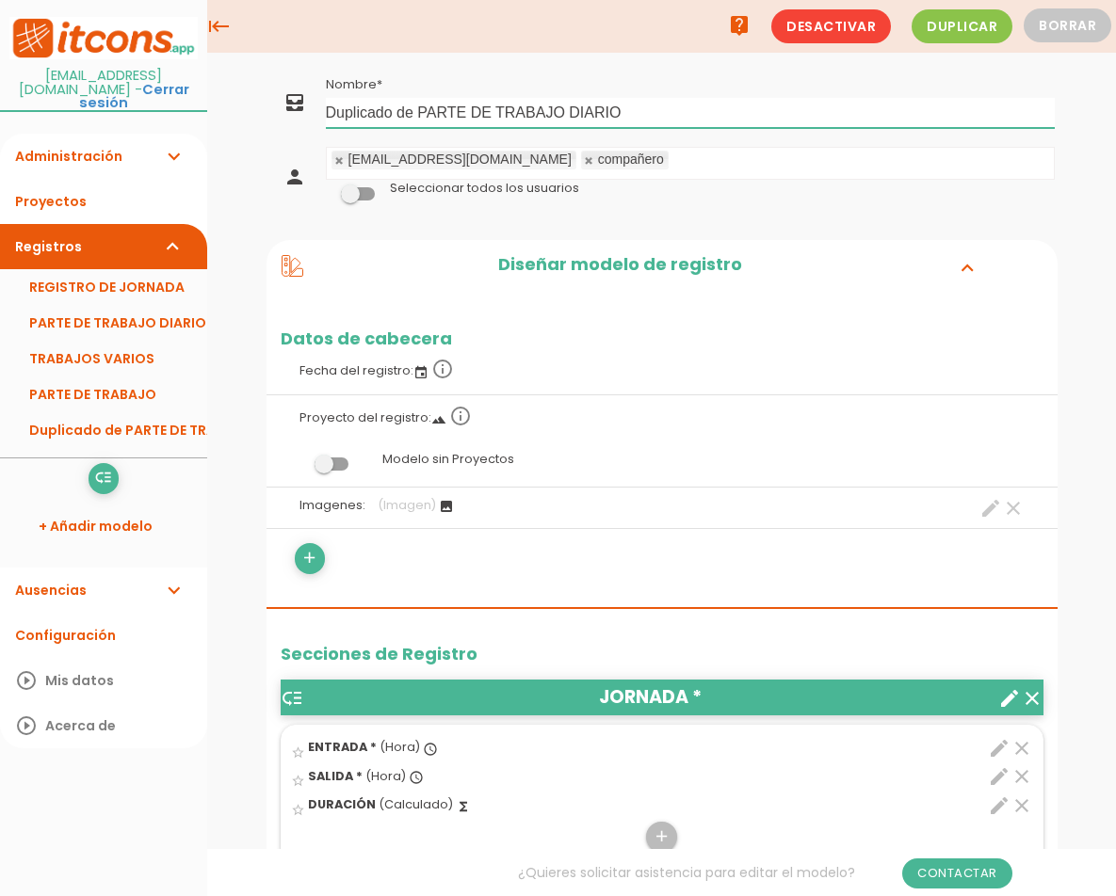
click at [583, 106] on input "Duplicado de PARTE DE TRABAJO DIARIO" at bounding box center [690, 113] width 729 height 30
type input "Duplicado de PARTE DE TRABAJO SILMATIC"
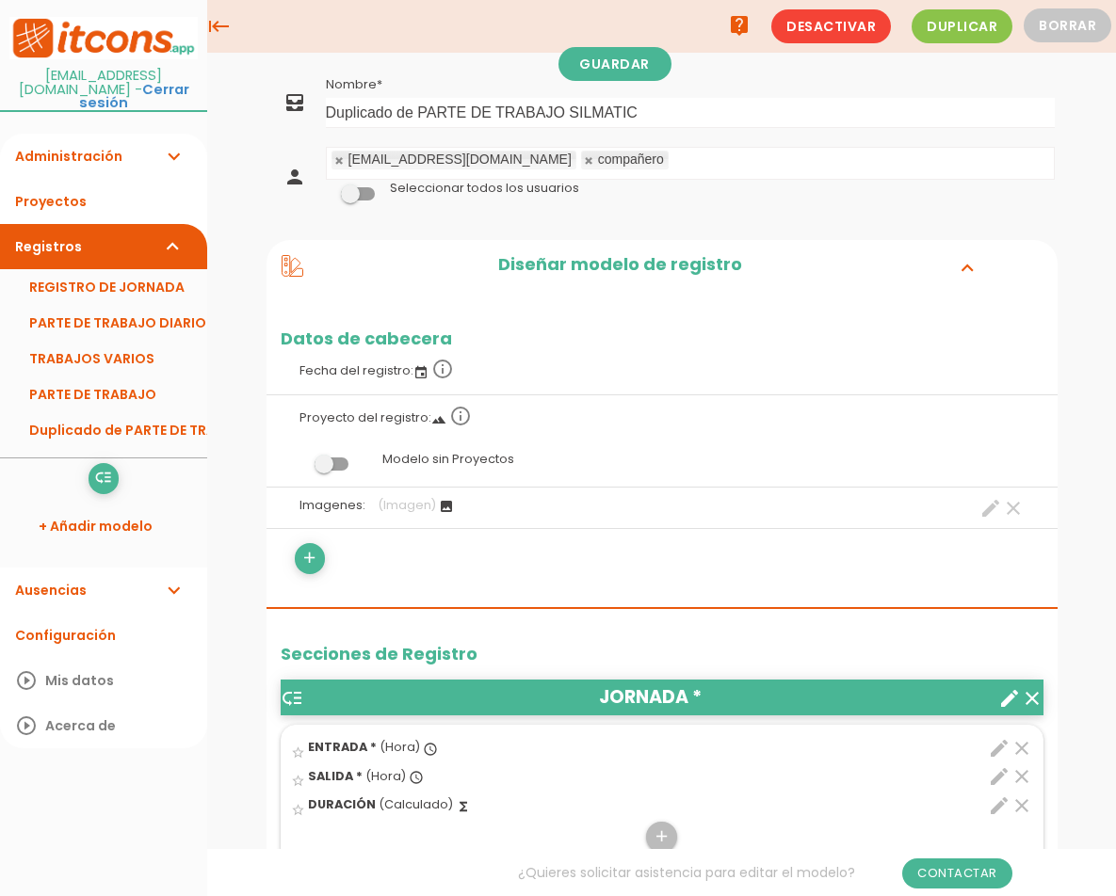
click at [415, 222] on td at bounding box center [690, 225] width 734 height 9
click at [357, 189] on span at bounding box center [358, 193] width 34 height 13
click at [326, 188] on input "checkbox" at bounding box center [326, 188] width 0 height 0
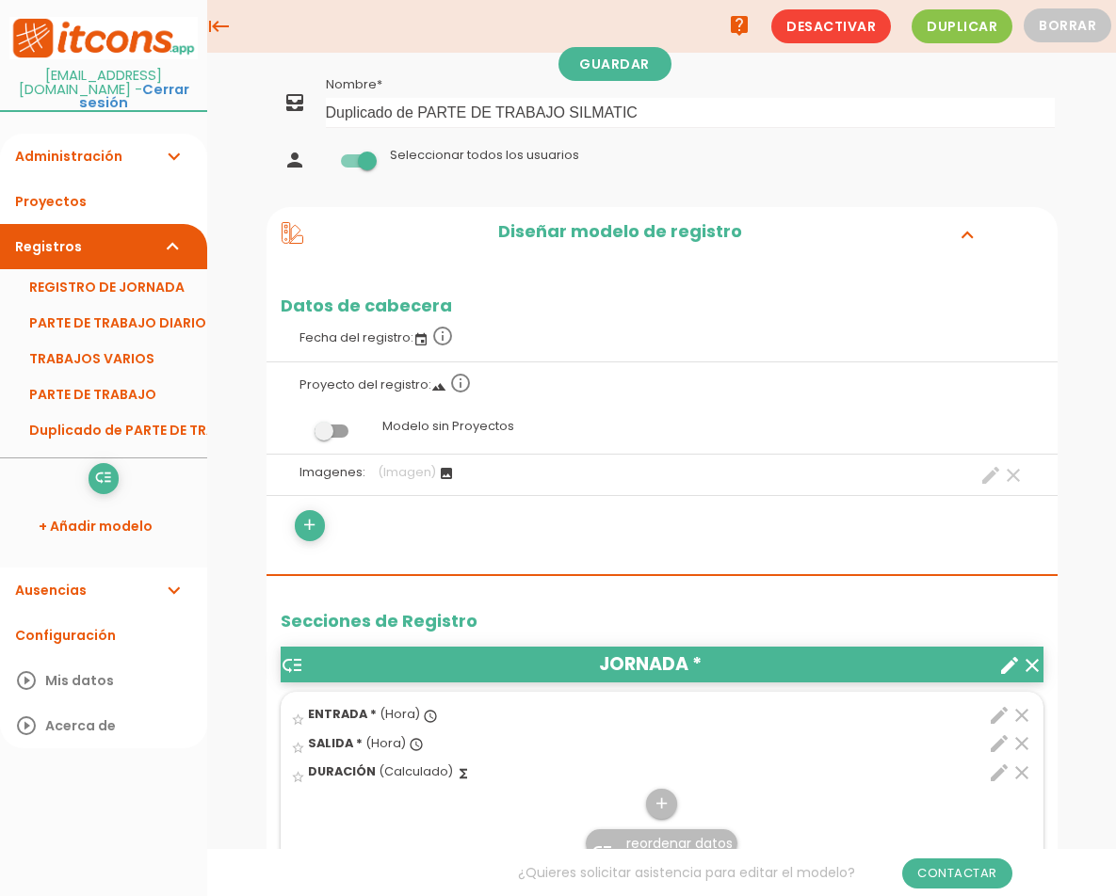
click at [411, 424] on label "Modelo sin Proyectos" at bounding box center [662, 427] width 763 height 36
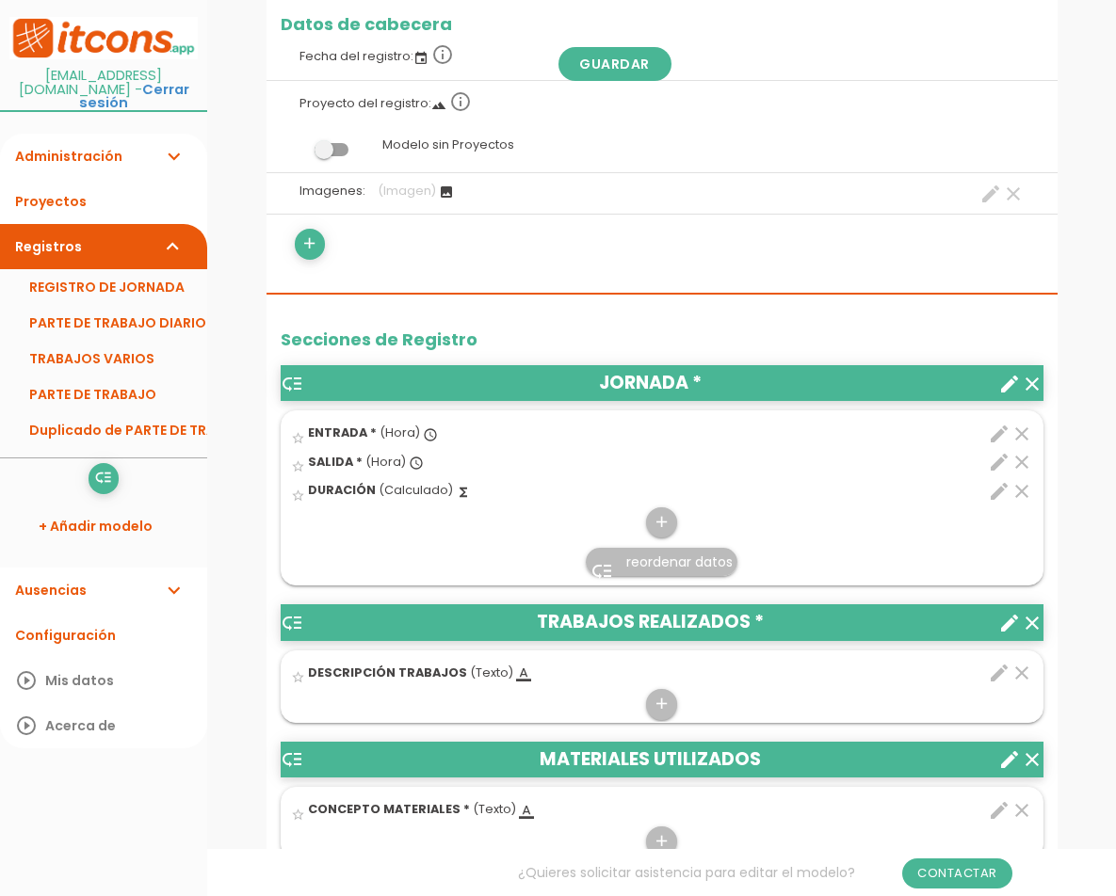
scroll to position [282, 0]
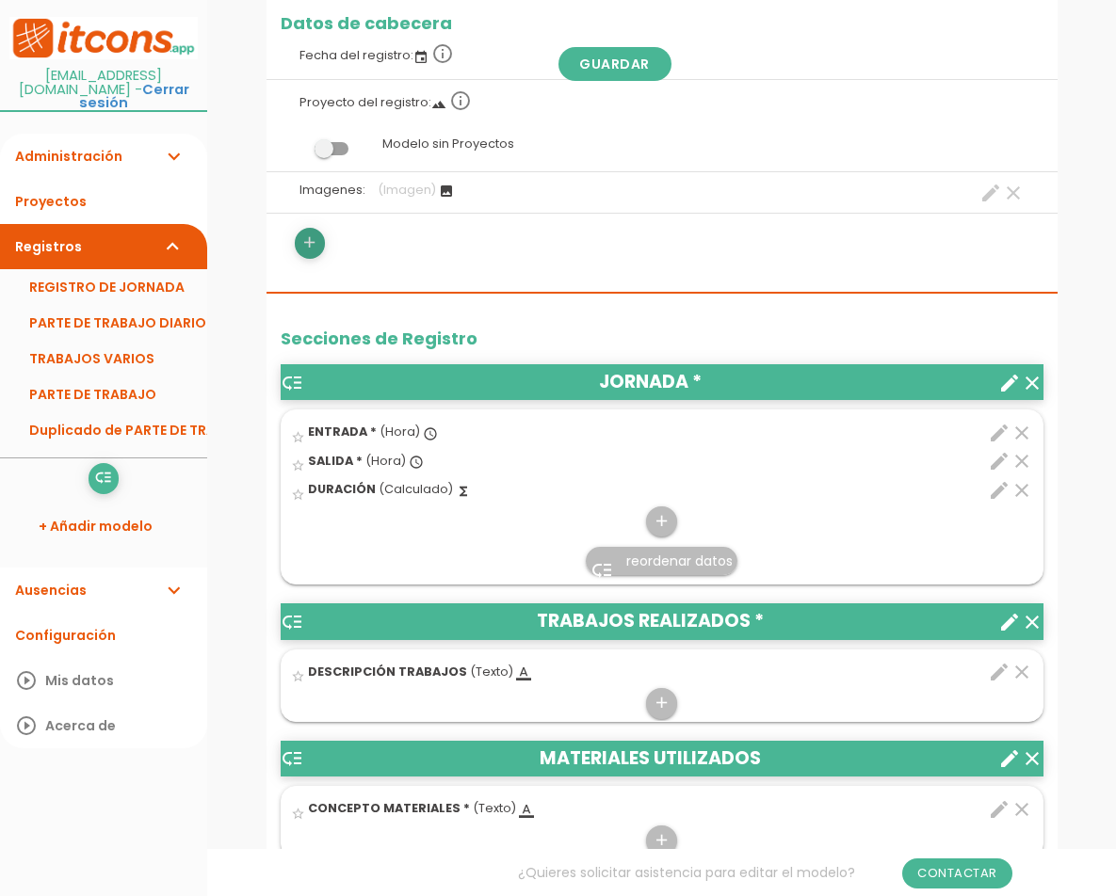
click at [310, 245] on icon "add" at bounding box center [309, 243] width 18 height 30
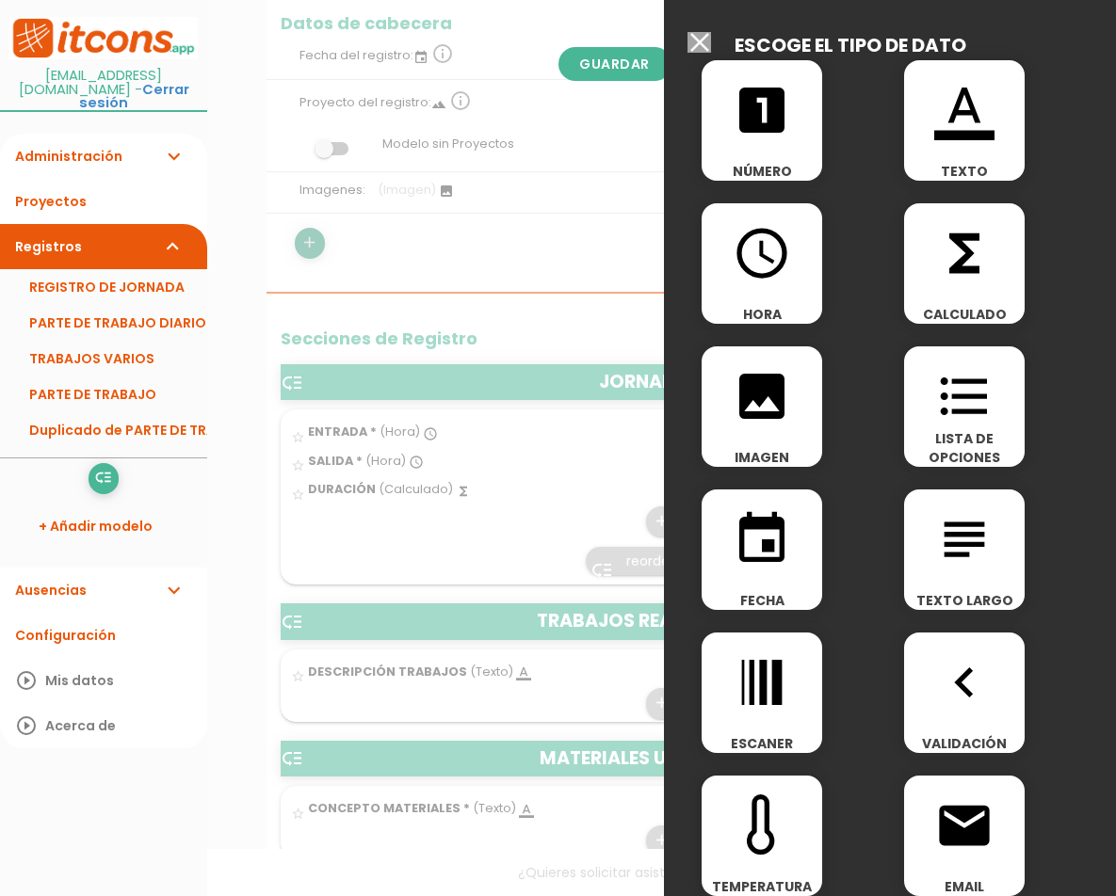
scroll to position [0, 0]
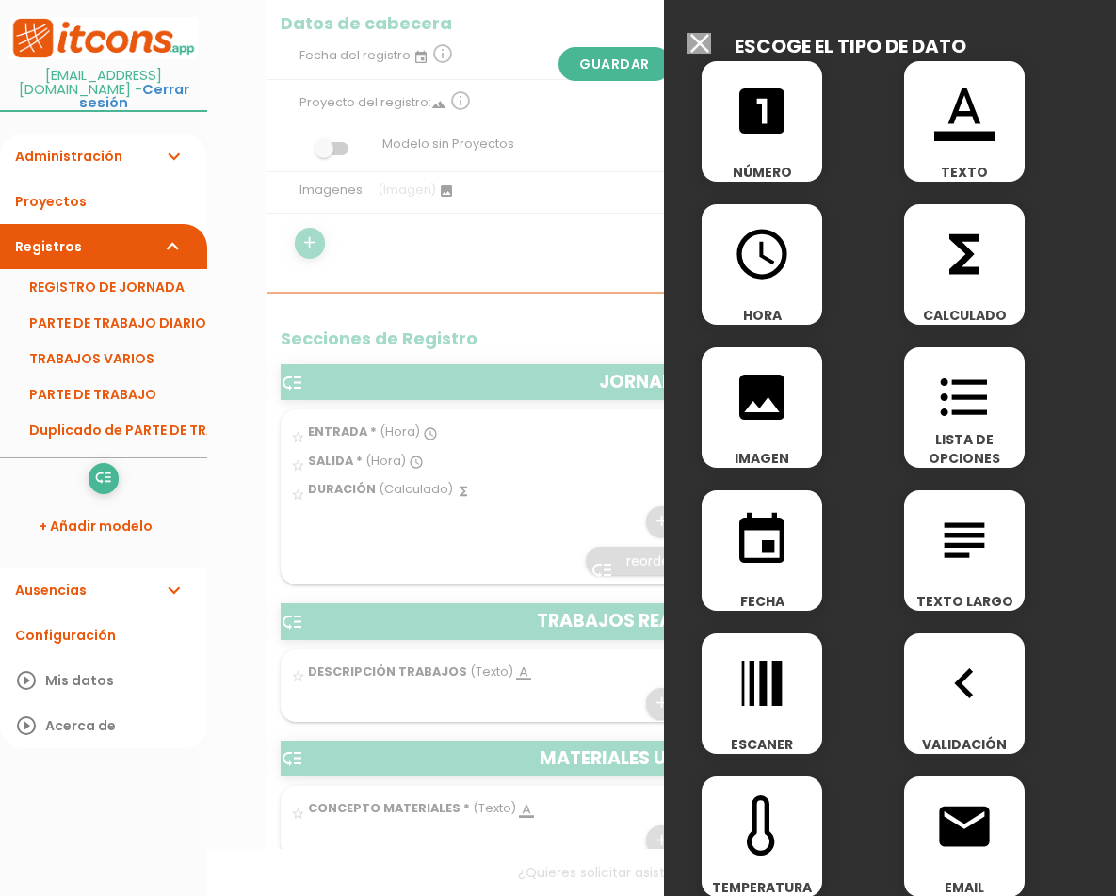
click at [687, 36] on input "Seleccionar todos los usuarios" at bounding box center [699, 43] width 24 height 21
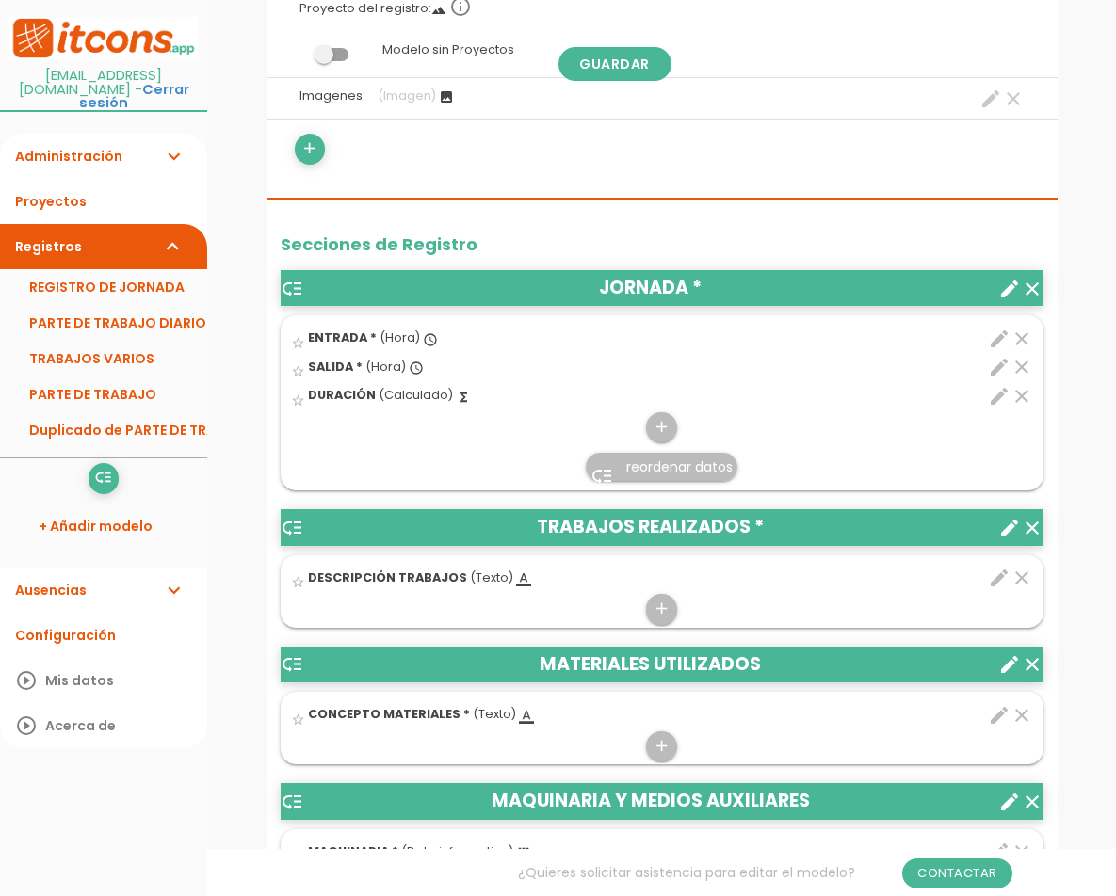
scroll to position [471, 0]
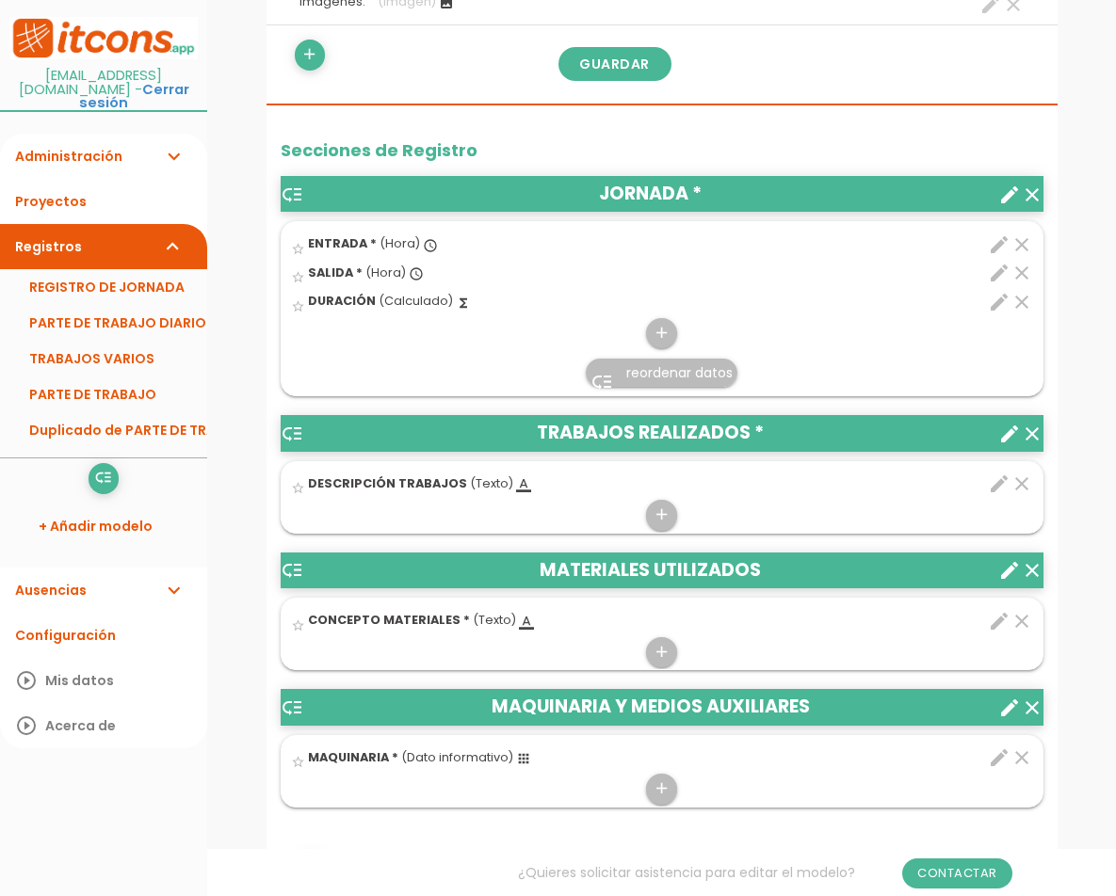
click at [990, 629] on icon "edit" at bounding box center [999, 621] width 23 height 23
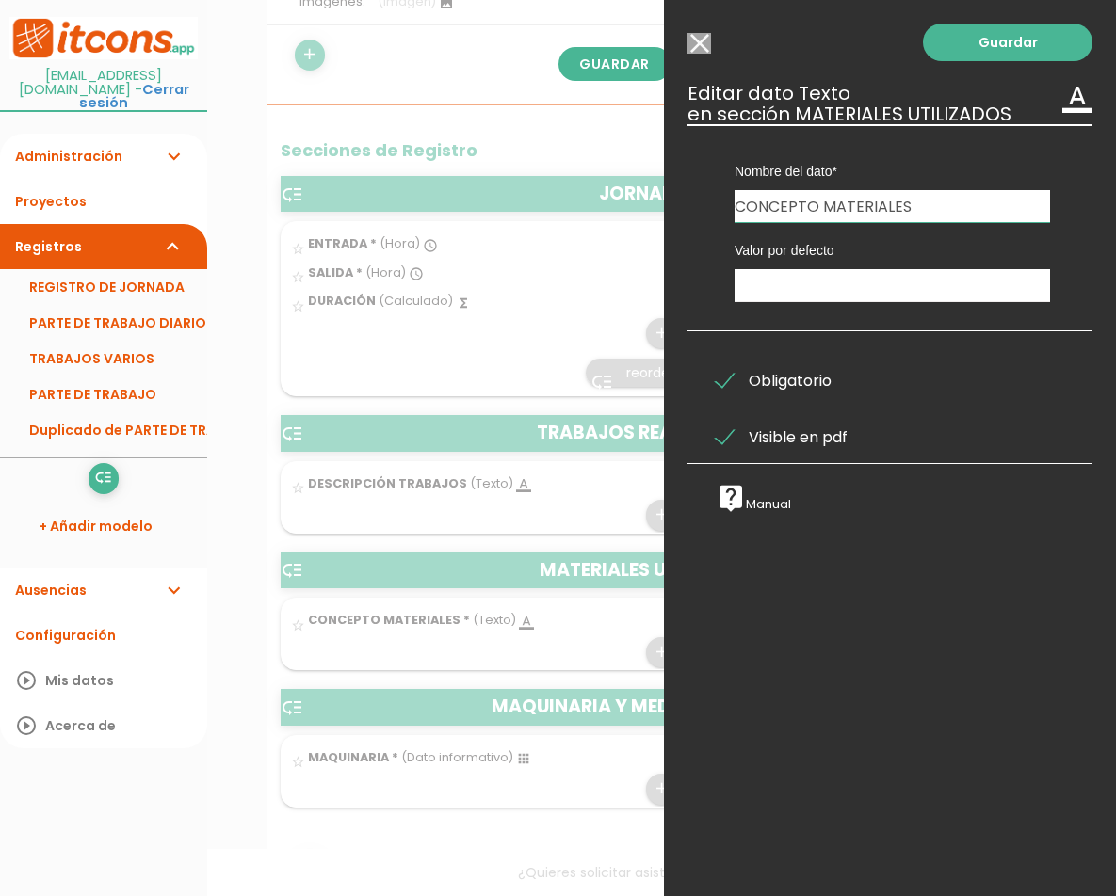
click at [624, 422] on div at bounding box center [558, 336] width 1116 height 1121
click at [849, 295] on input "text" at bounding box center [891, 285] width 315 height 33
click at [1062, 105] on icon "format_color_text" at bounding box center [1077, 98] width 30 height 30
click at [696, 42] on input "Seleccionar todos los usuarios" at bounding box center [699, 43] width 24 height 21
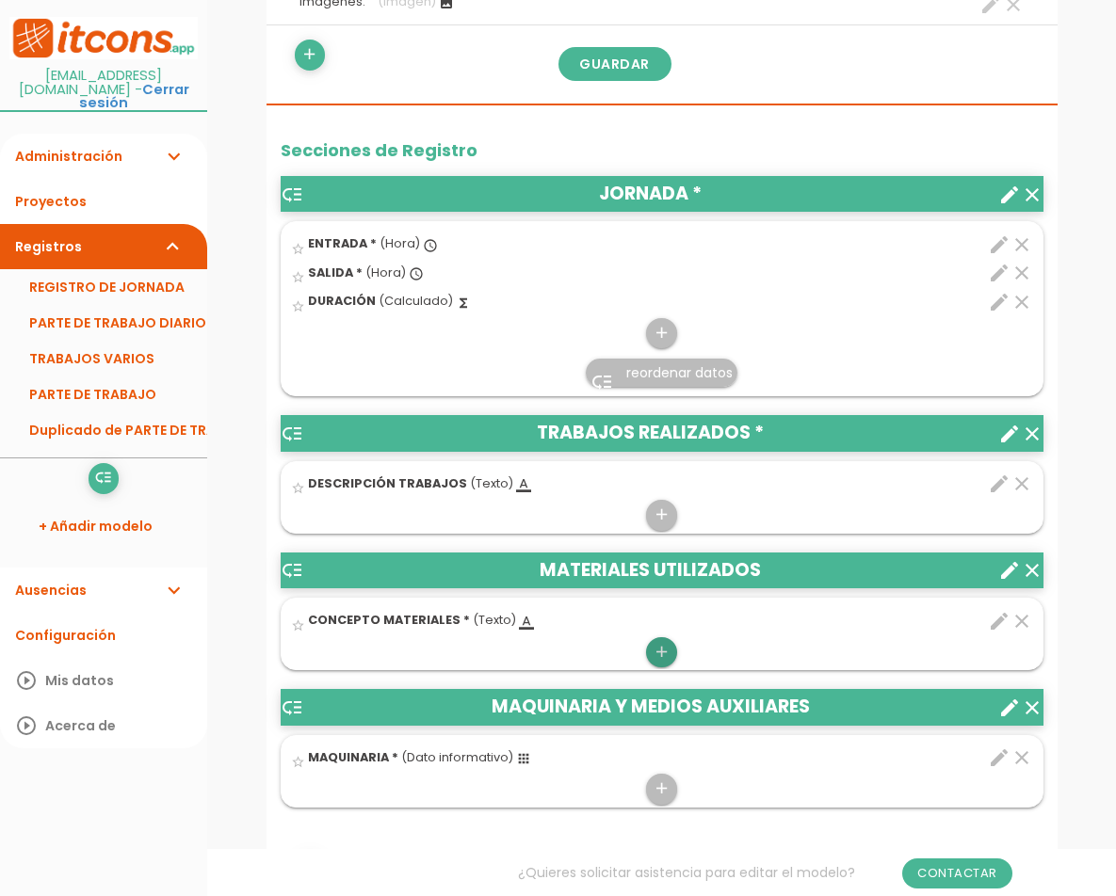
click at [668, 642] on icon "add" at bounding box center [662, 652] width 18 height 30
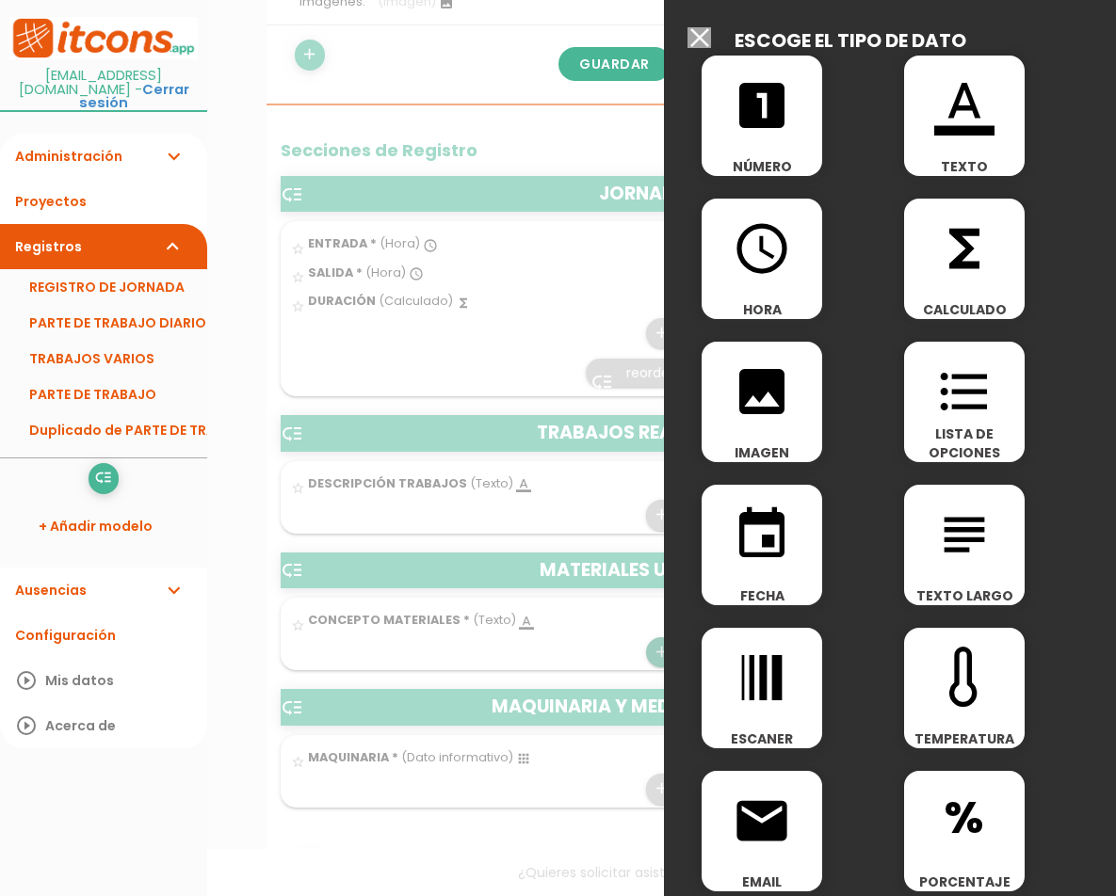
scroll to position [0, 0]
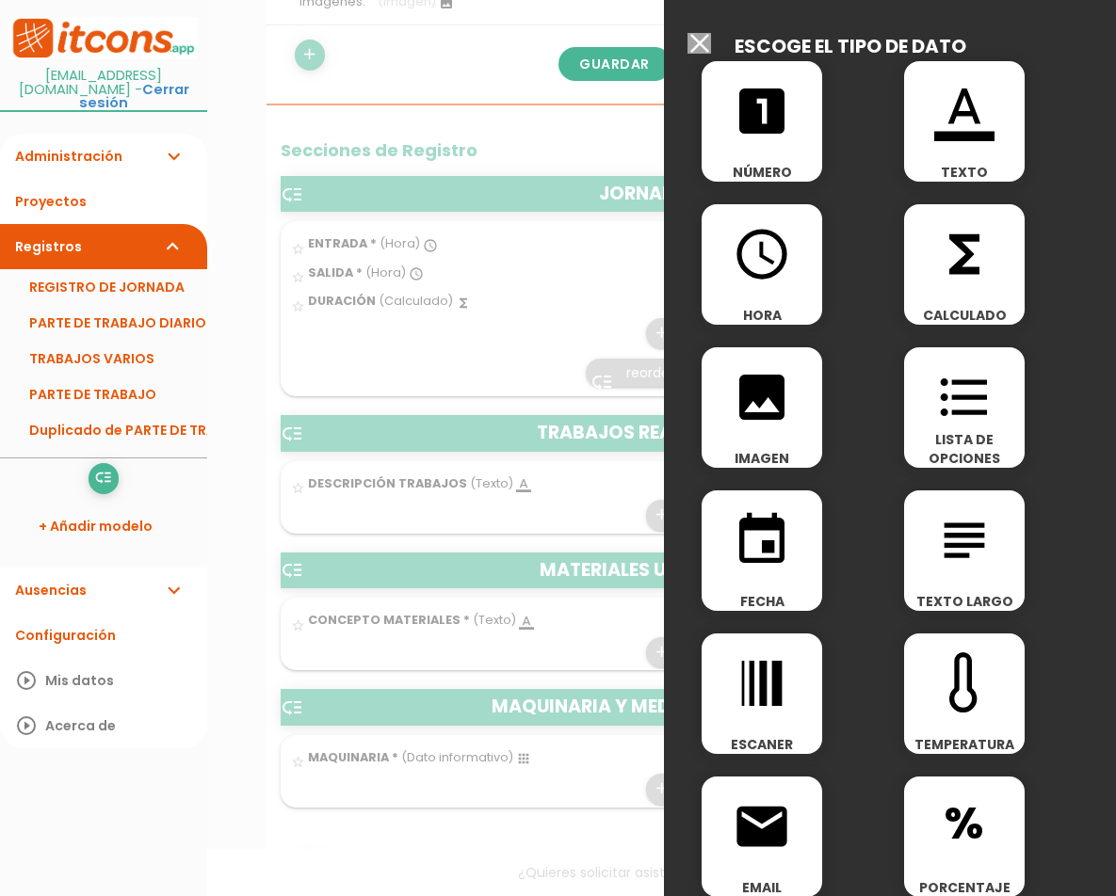
click at [700, 34] on input "Seleccionar todos los usuarios" at bounding box center [699, 43] width 24 height 21
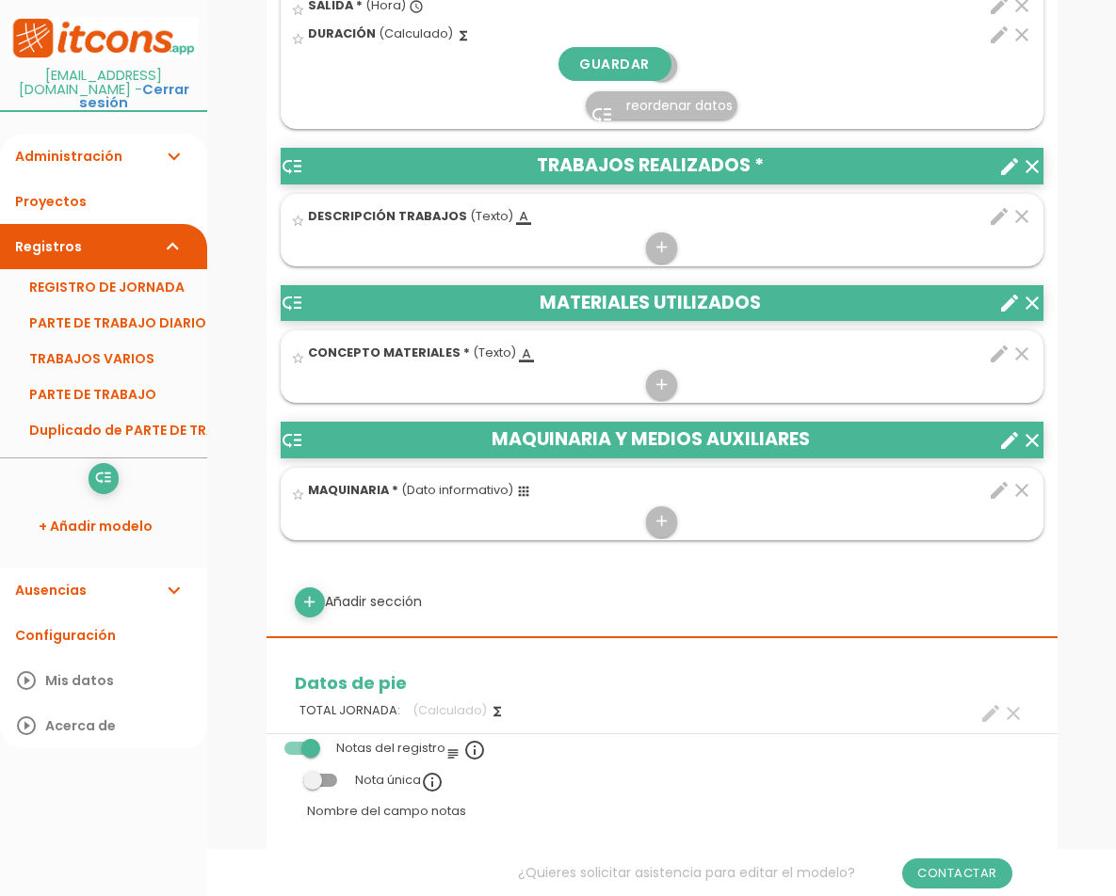
scroll to position [753, 0]
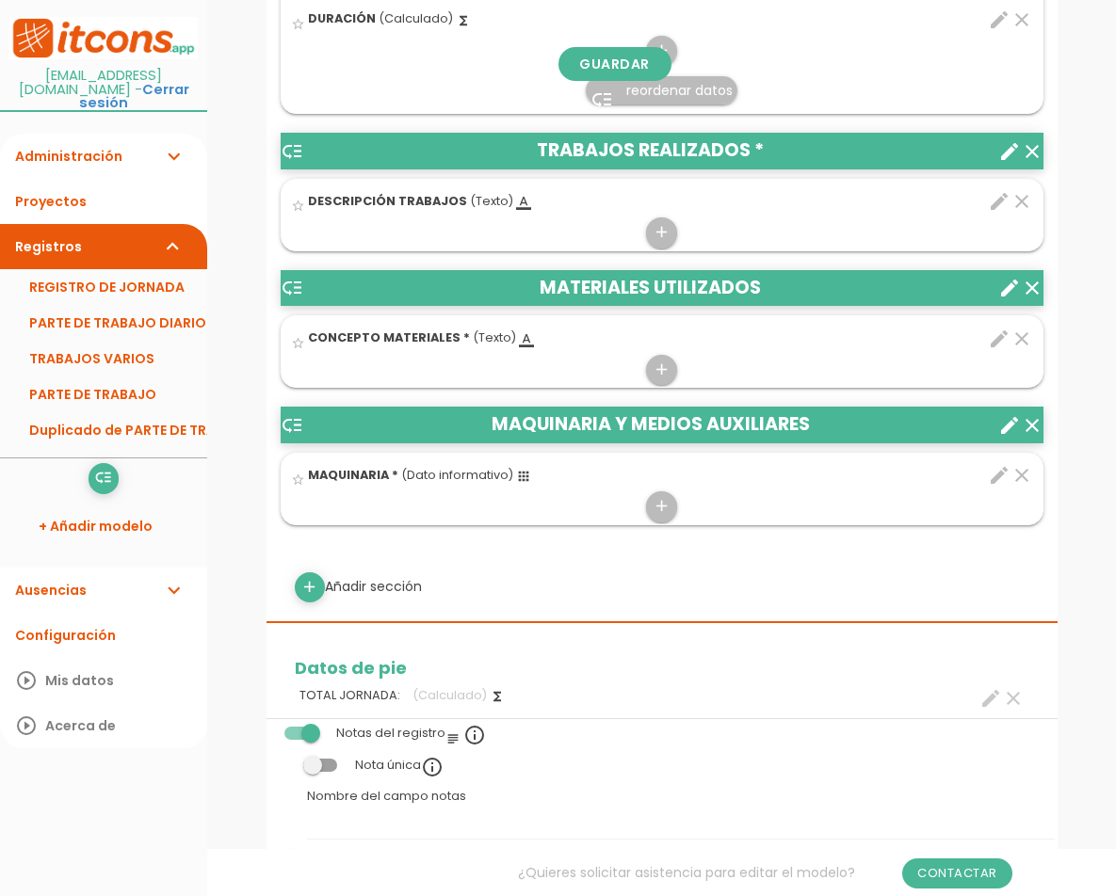
click at [364, 587] on div "add Añadir sección" at bounding box center [662, 588] width 763 height 30
click at [326, 587] on div "add Añadir sección" at bounding box center [662, 588] width 763 height 30
click at [317, 587] on icon "add" at bounding box center [309, 588] width 18 height 30
select select
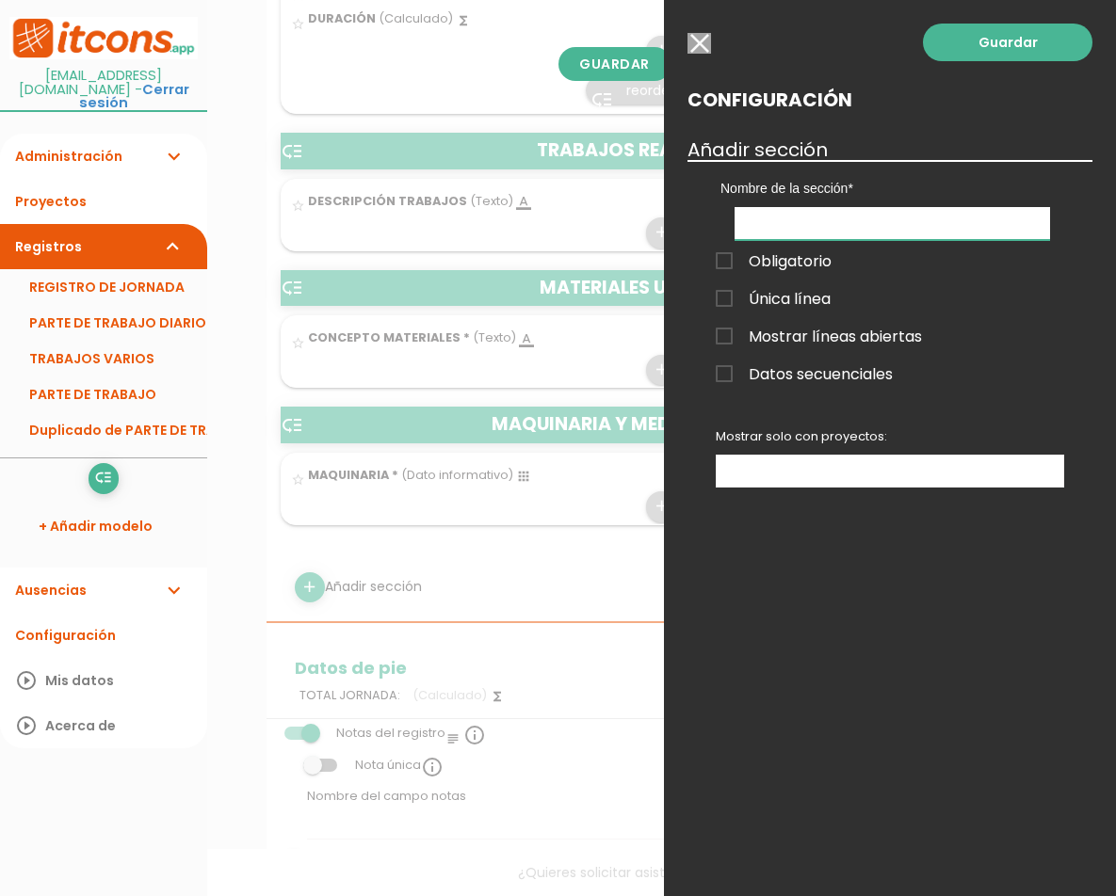
click at [864, 211] on input "text" at bounding box center [891, 223] width 315 height 33
click at [864, 563] on div "Guardar Configuración Añadir sección Nombre de la sección JORNADA TRABAJOS REAL…" at bounding box center [890, 448] width 452 height 896
click at [696, 48] on input "button" at bounding box center [699, 43] width 24 height 21
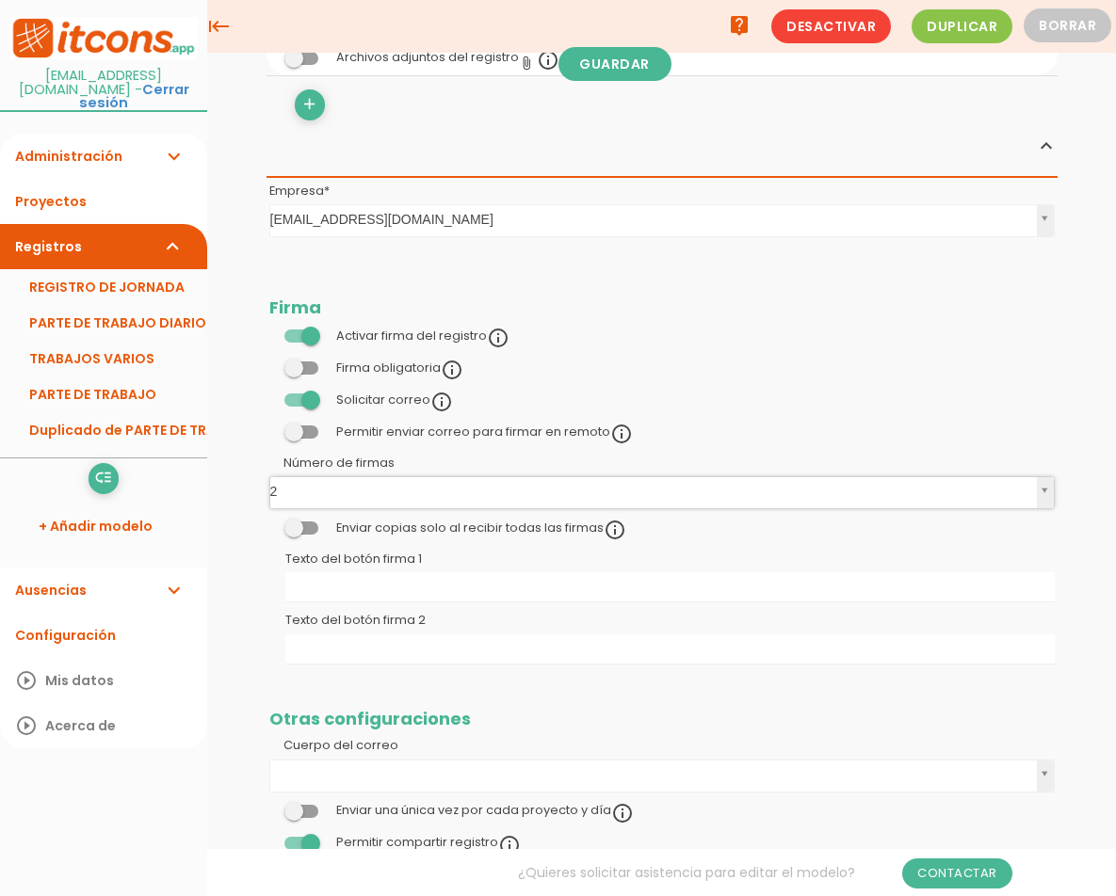
scroll to position [1501, 0]
click at [626, 68] on link "Guardar" at bounding box center [614, 64] width 113 height 34
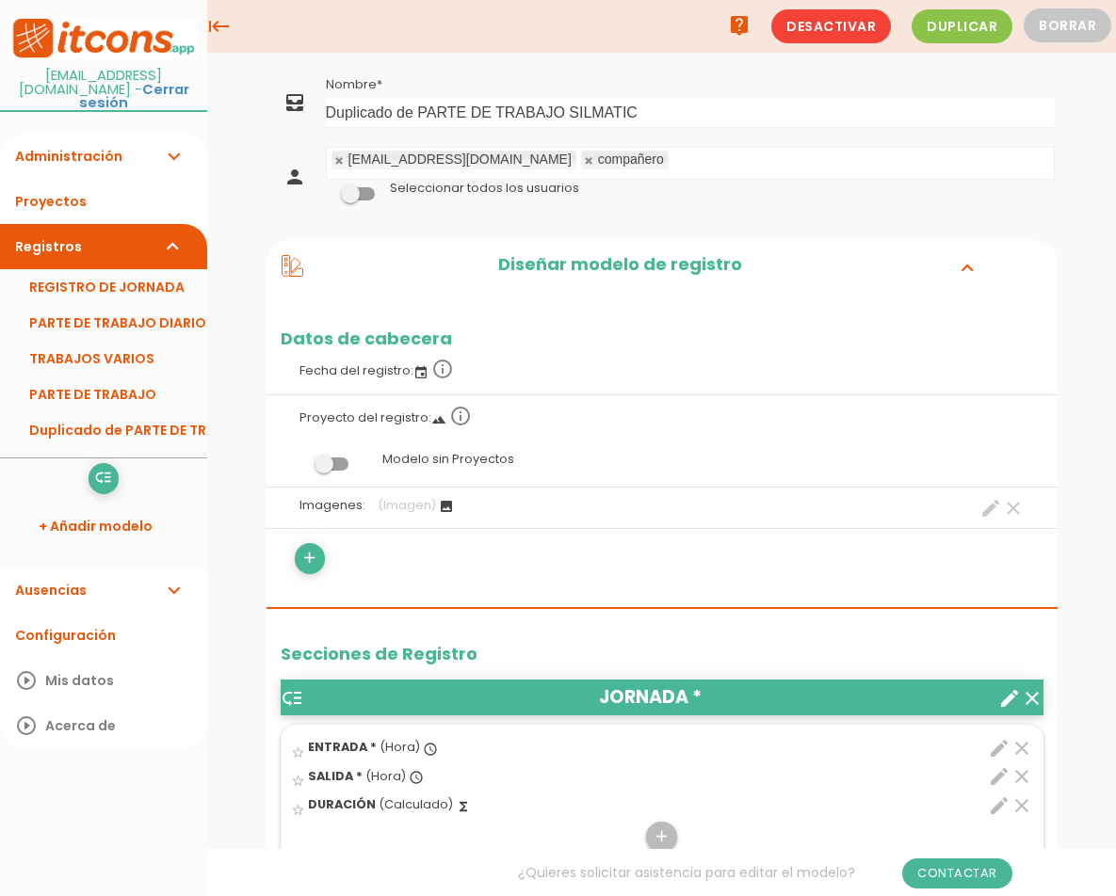
click at [136, 238] on link "Registros expand_more" at bounding box center [103, 246] width 207 height 45
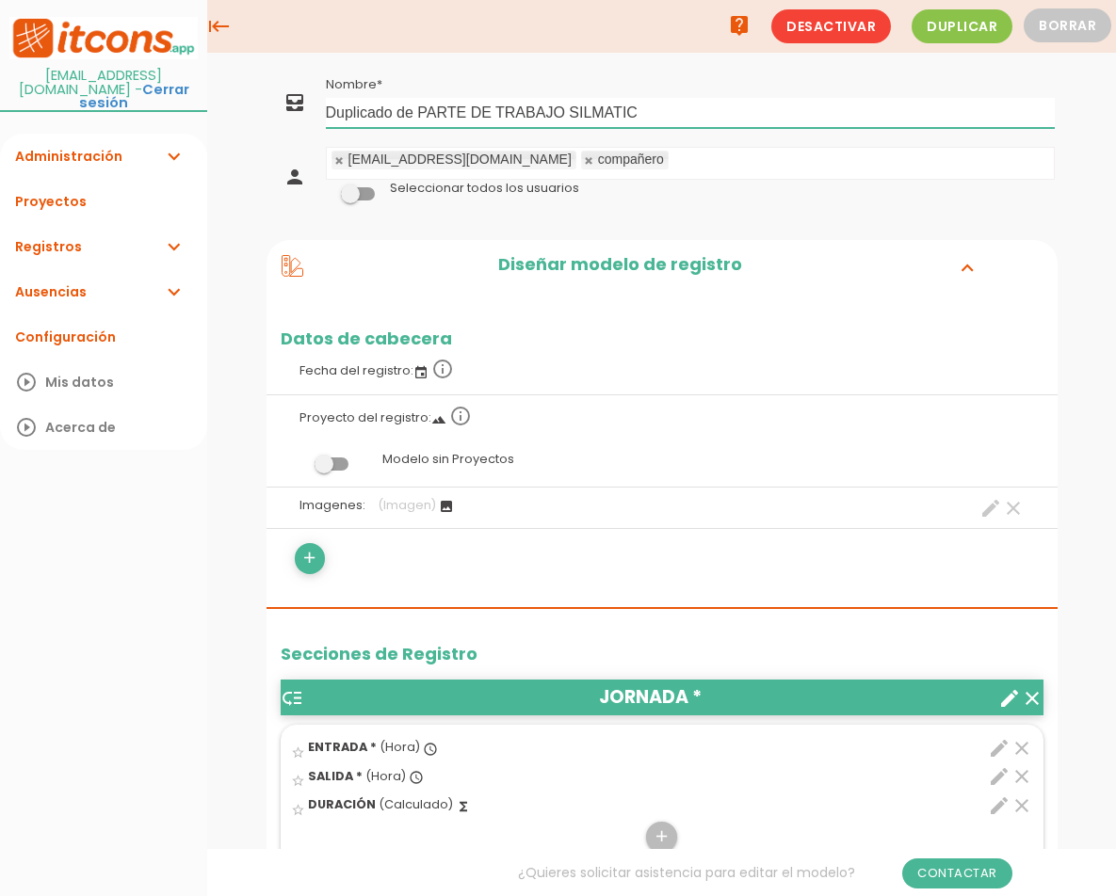
click at [417, 113] on input "Duplicado de PARTE DE TRABAJO SILMATIC" at bounding box center [690, 113] width 729 height 30
type input "PARTE DE TRABAJO SILMATIC"
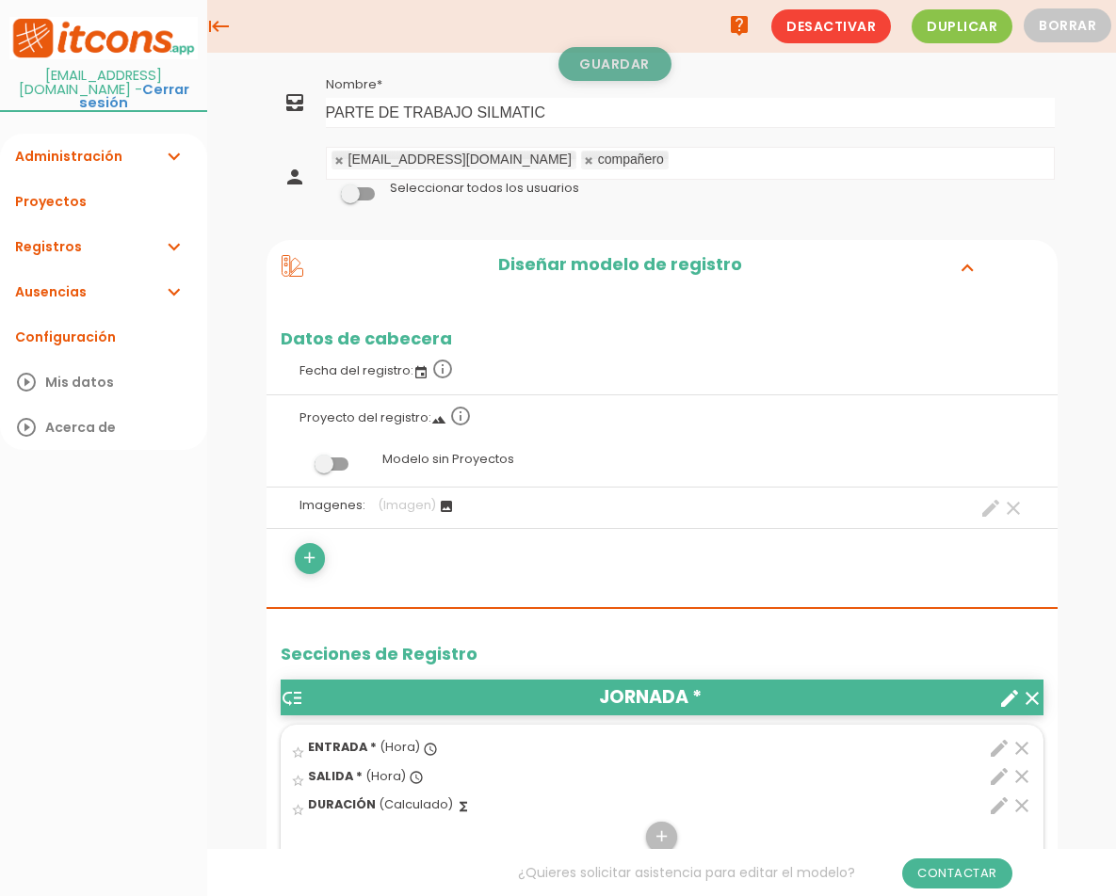
click at [628, 56] on link "Guardar" at bounding box center [614, 64] width 113 height 34
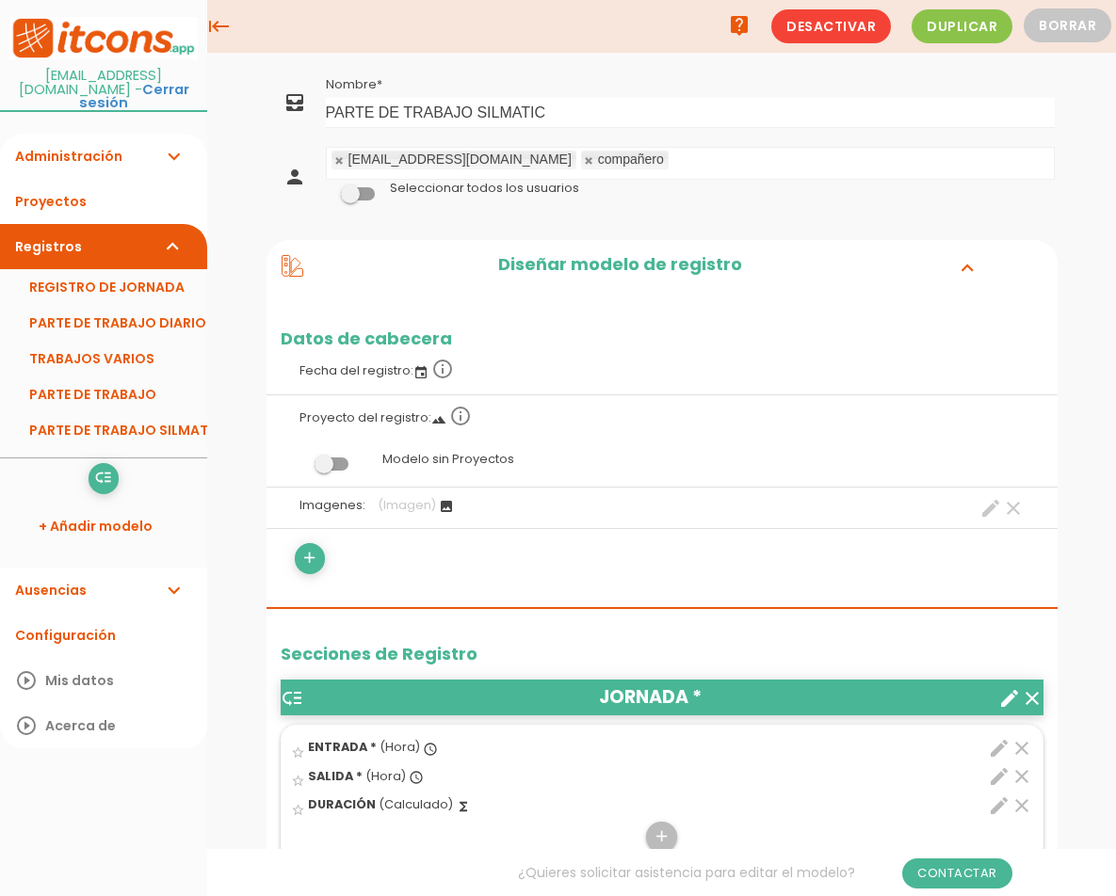
scroll to position [1501, 0]
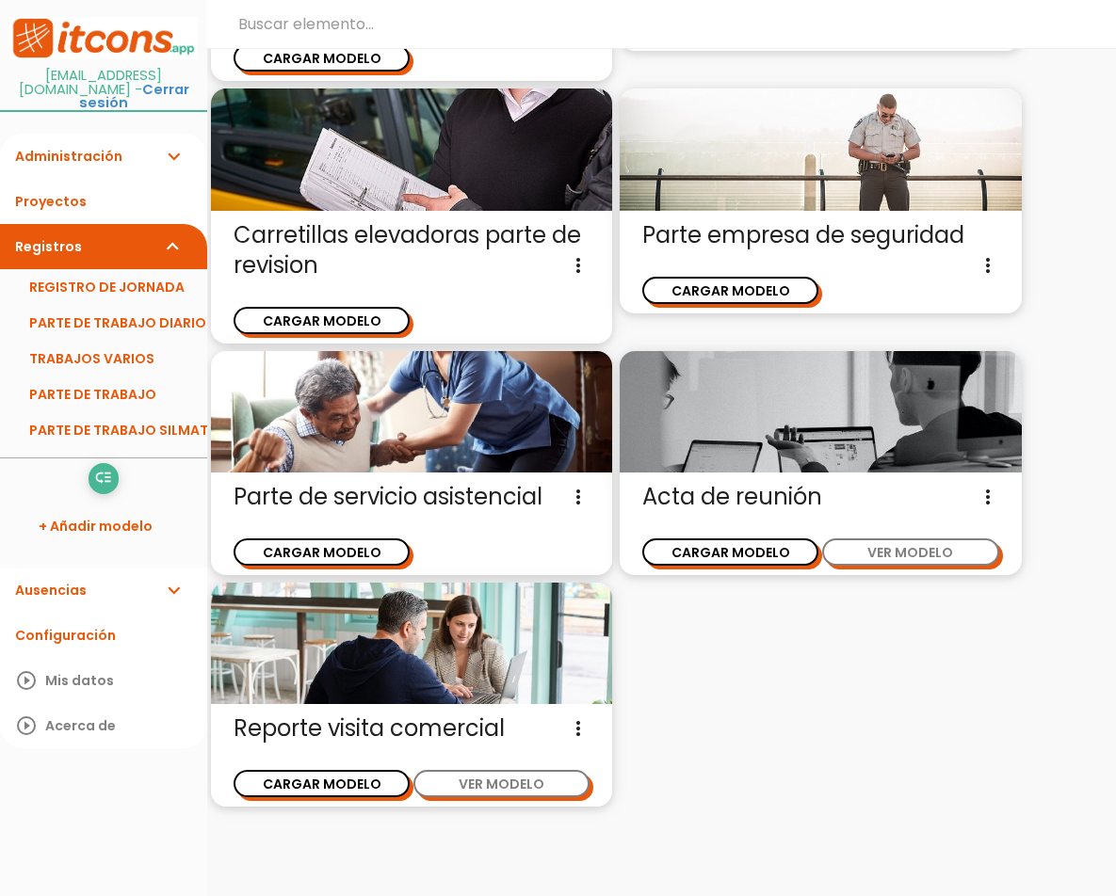
scroll to position [3997, 0]
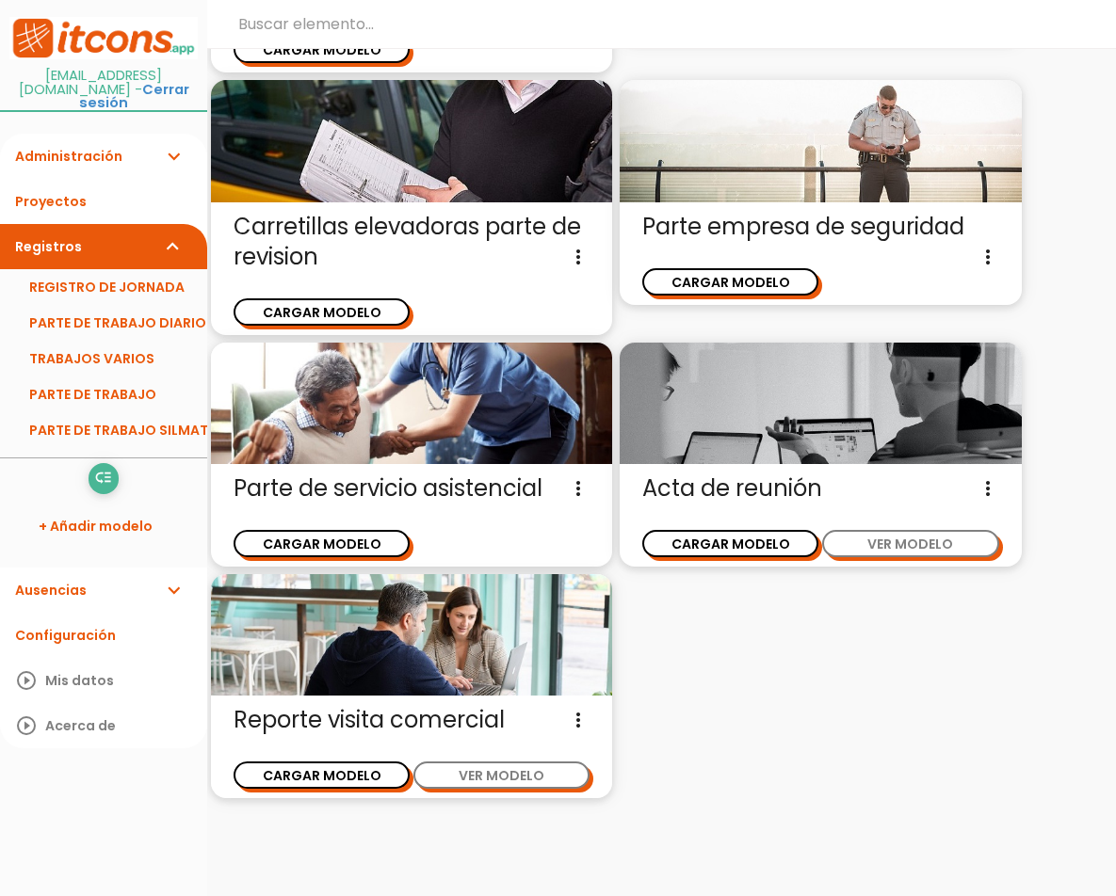
click at [117, 224] on link "Registros expand_more" at bounding box center [103, 246] width 207 height 45
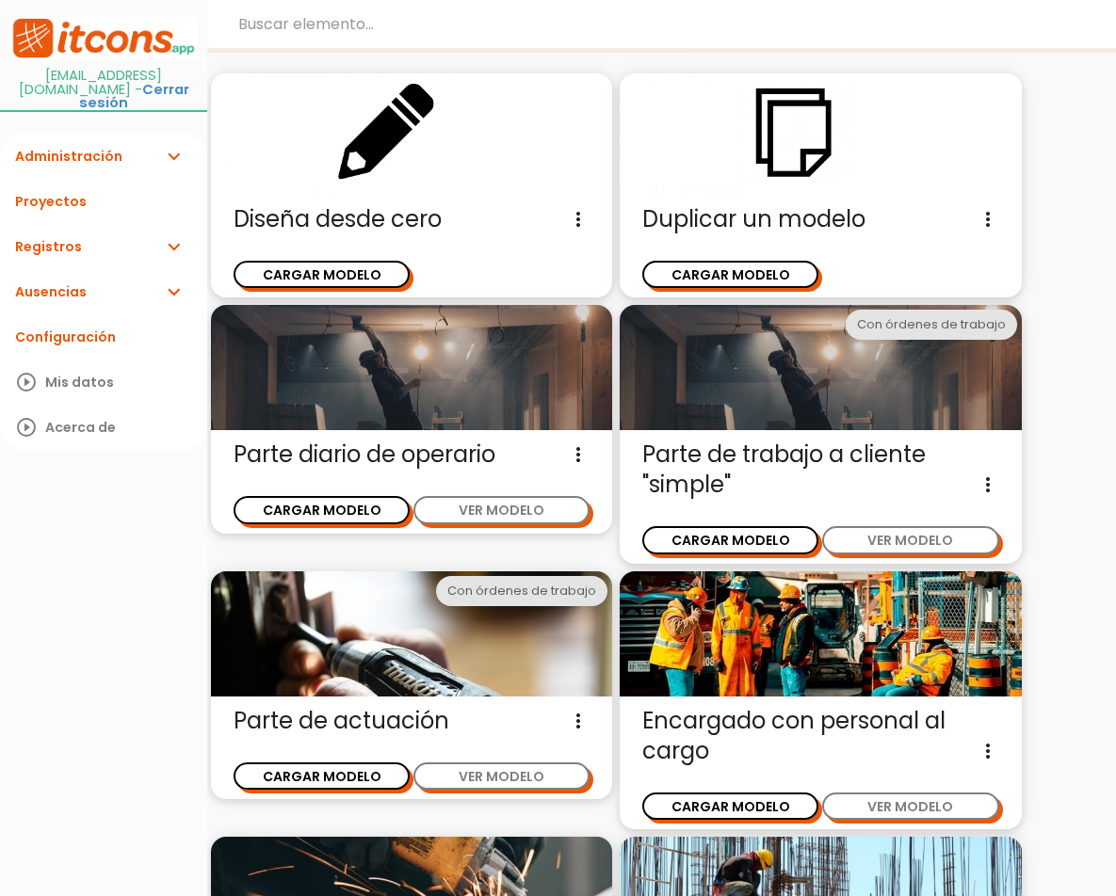
scroll to position [0, 0]
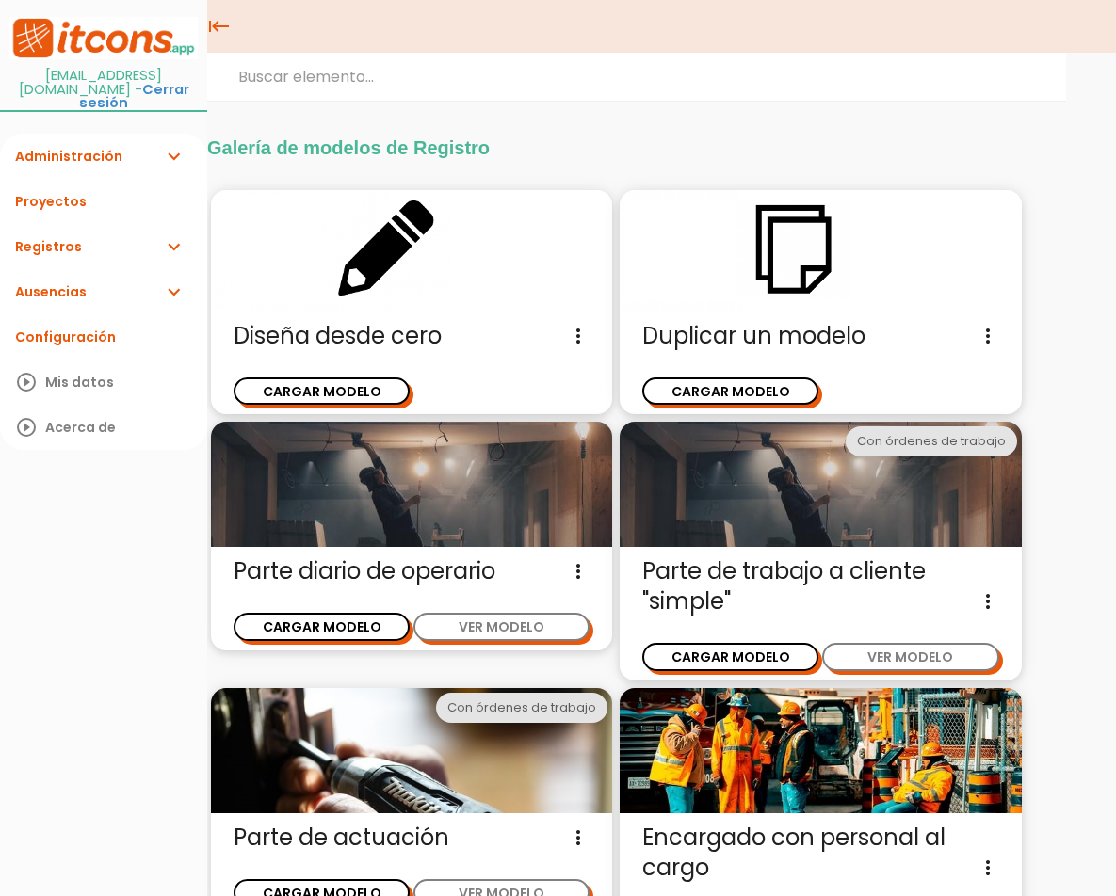
click at [119, 139] on link "Administración expand_more" at bounding box center [103, 156] width 207 height 45
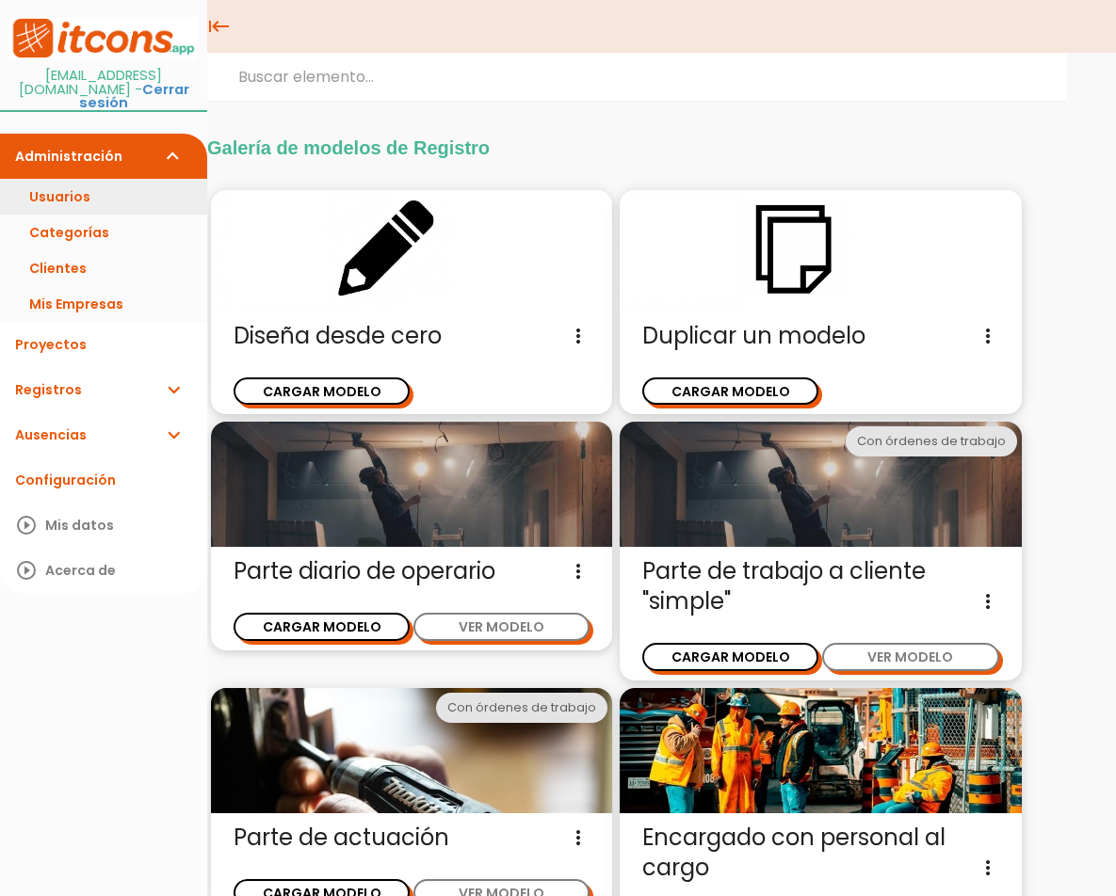
click at [65, 179] on link "Usuarios" at bounding box center [103, 197] width 207 height 36
